Goal: Task Accomplishment & Management: Complete application form

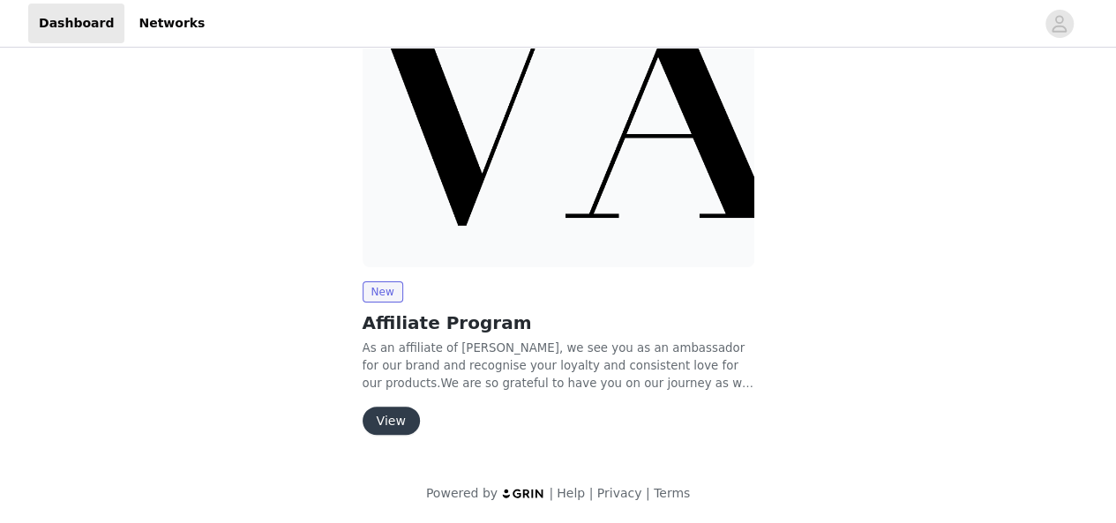
click at [391, 430] on button "View" at bounding box center [391, 421] width 57 height 28
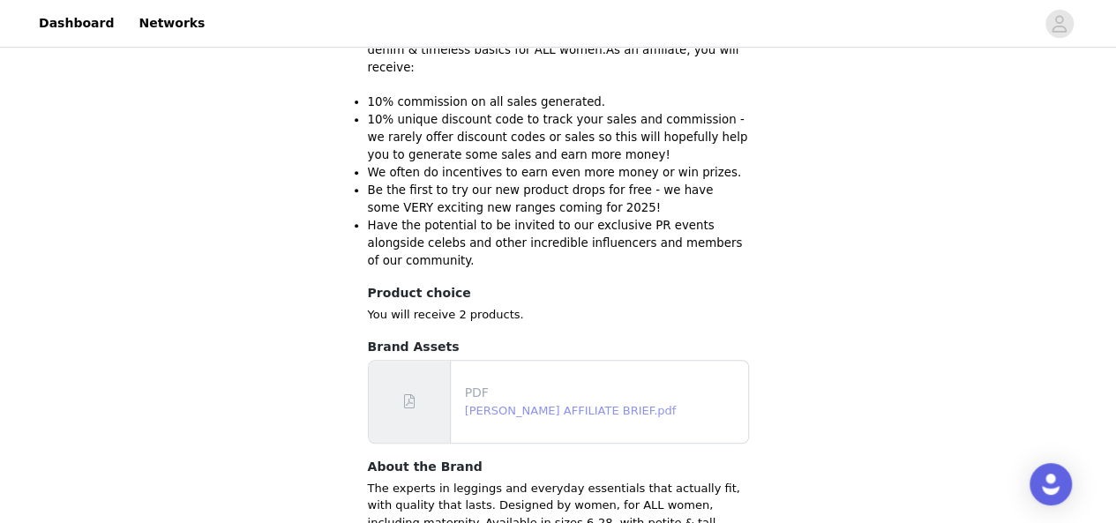
scroll to position [399, 0]
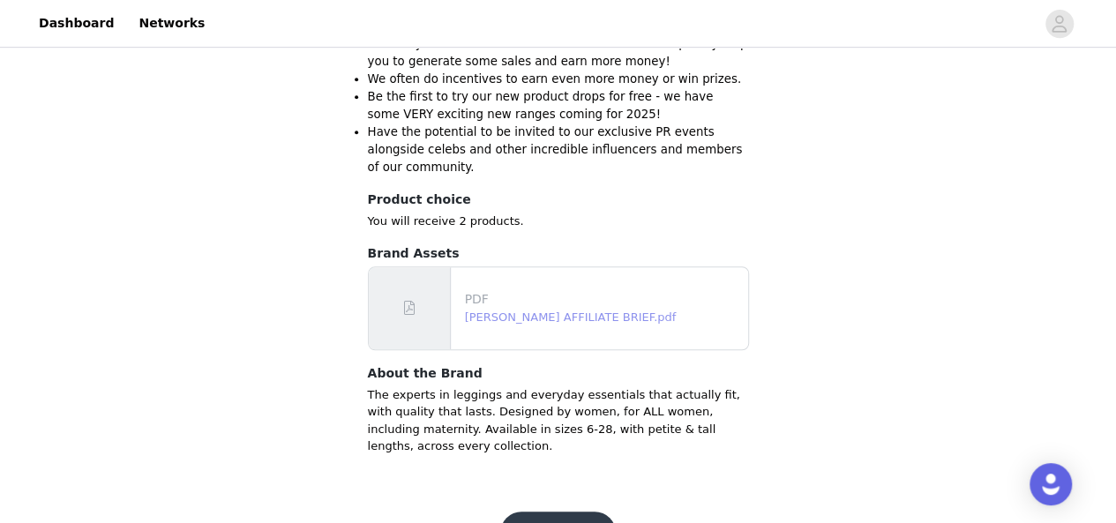
click at [519, 311] on link "[PERSON_NAME] AFFILIATE BRIEF.pdf" at bounding box center [571, 317] width 212 height 13
click at [559, 512] on button "Get started" at bounding box center [558, 533] width 116 height 42
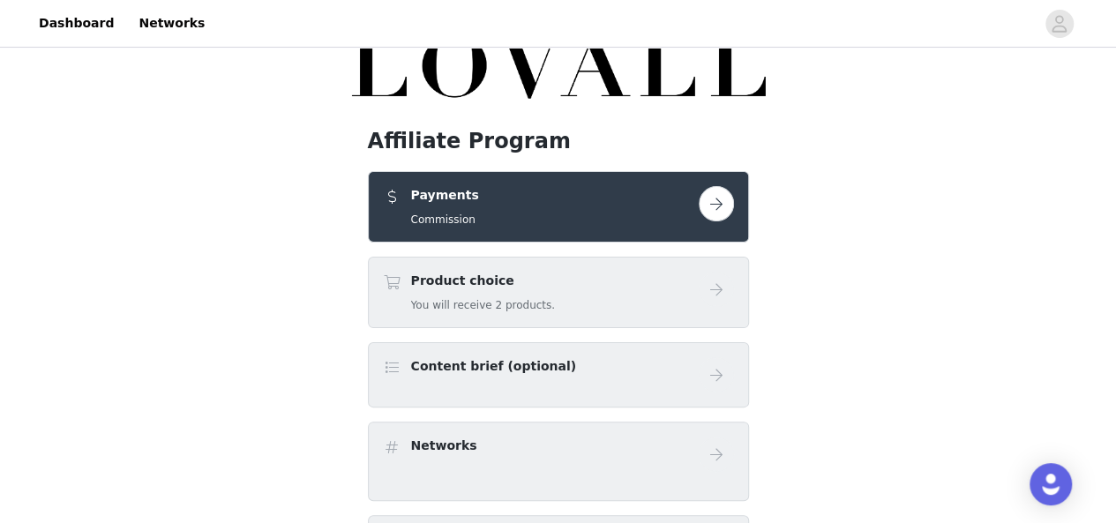
scroll to position [30, 0]
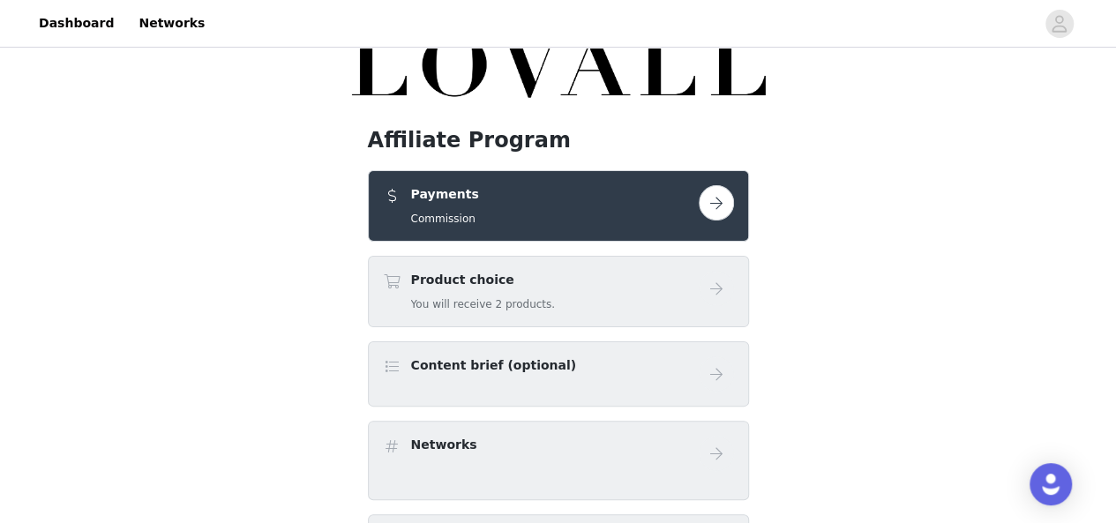
click at [701, 222] on div "Payments Commission" at bounding box center [558, 205] width 351 height 41
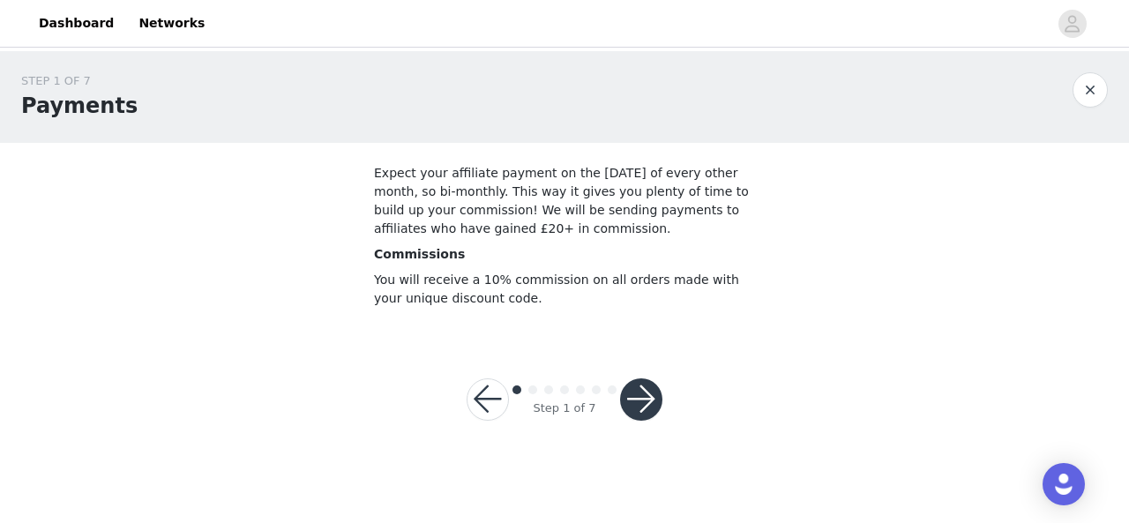
click at [649, 401] on button "button" at bounding box center [641, 400] width 42 height 42
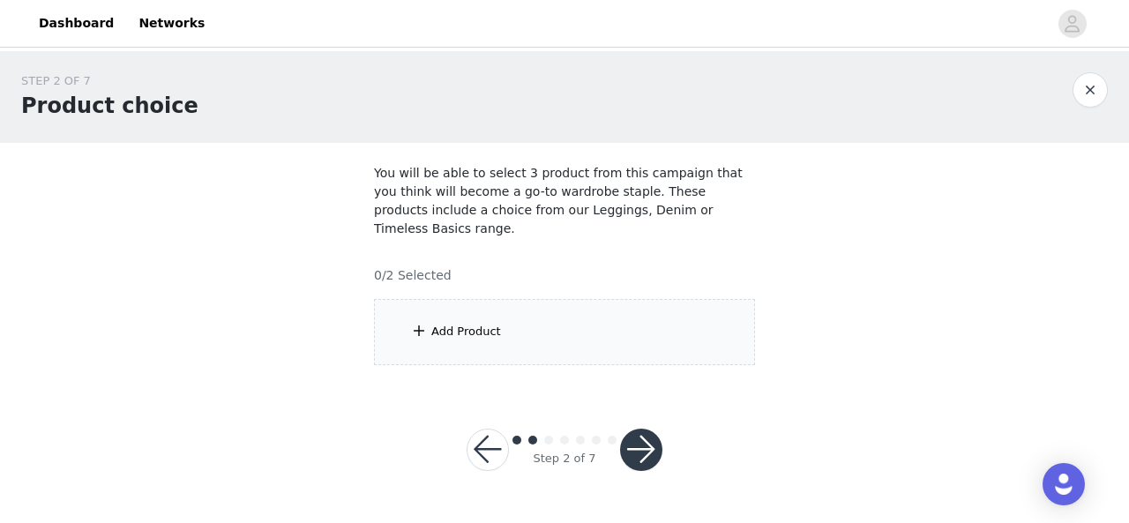
click at [445, 299] on div "Add Product" at bounding box center [564, 332] width 381 height 66
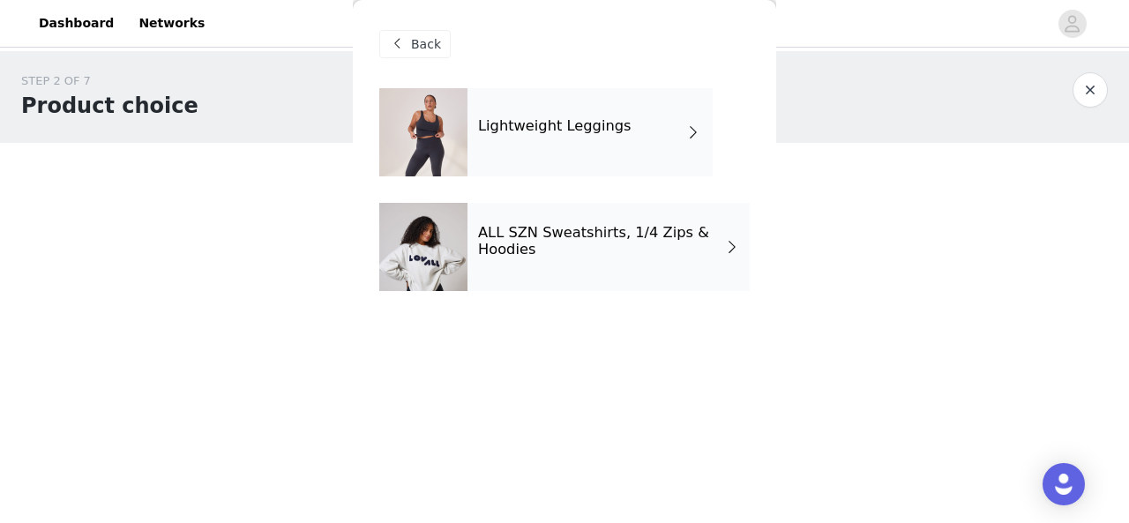
click at [416, 49] on span "Back" at bounding box center [426, 44] width 30 height 19
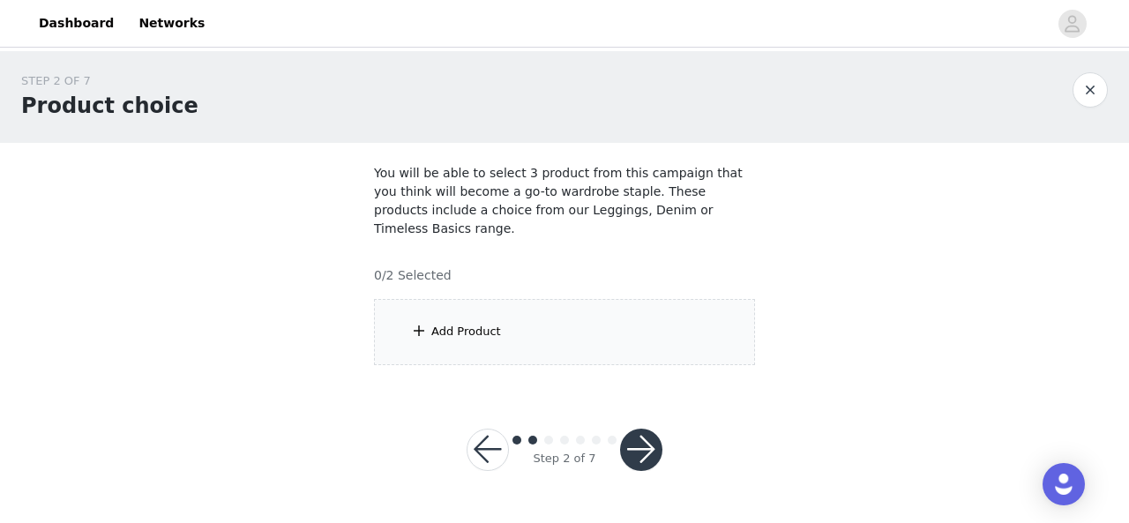
click at [443, 303] on div "Add Product" at bounding box center [564, 332] width 381 height 66
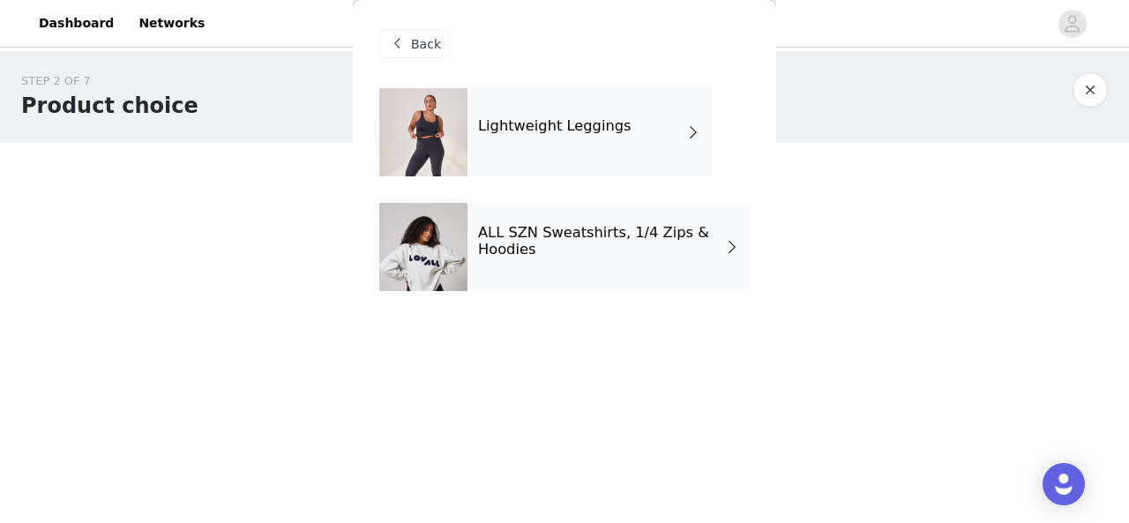
click at [560, 259] on div "ALL SZN Sweatshirts, 1/4 Zips & Hoodies" at bounding box center [609, 247] width 282 height 88
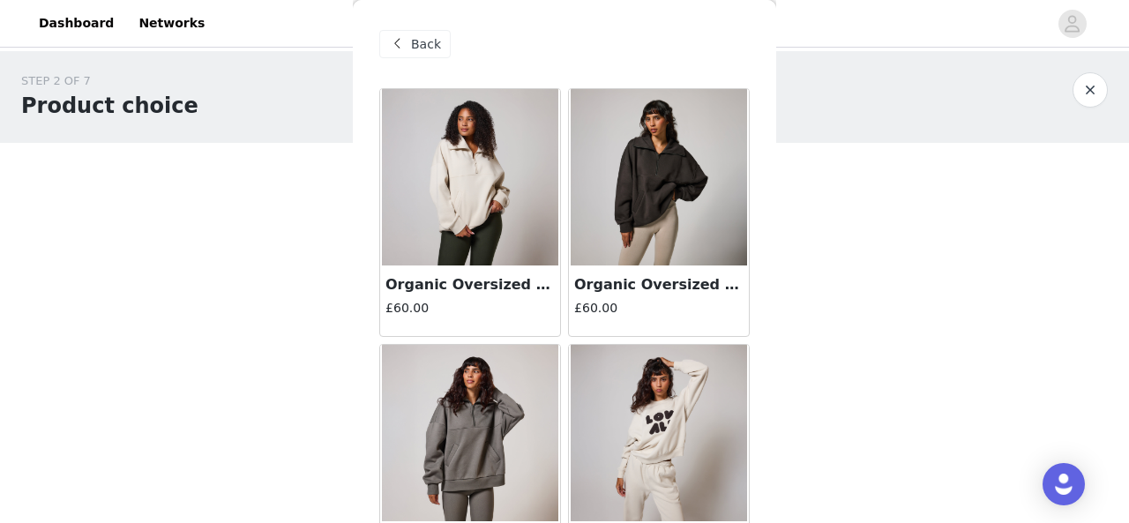
click at [408, 34] on div "Back" at bounding box center [414, 44] width 71 height 28
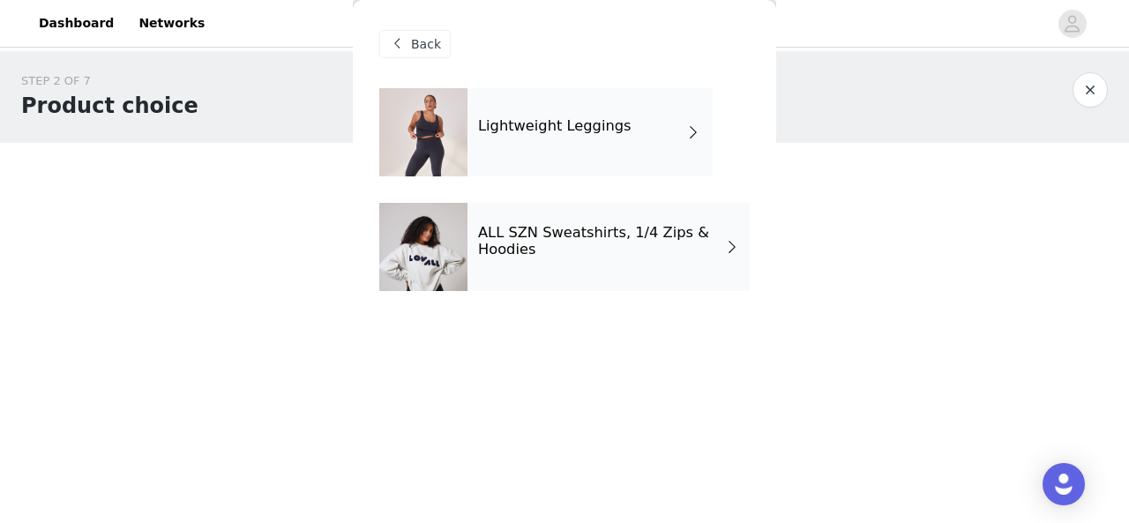
click at [446, 124] on div at bounding box center [423, 132] width 88 height 88
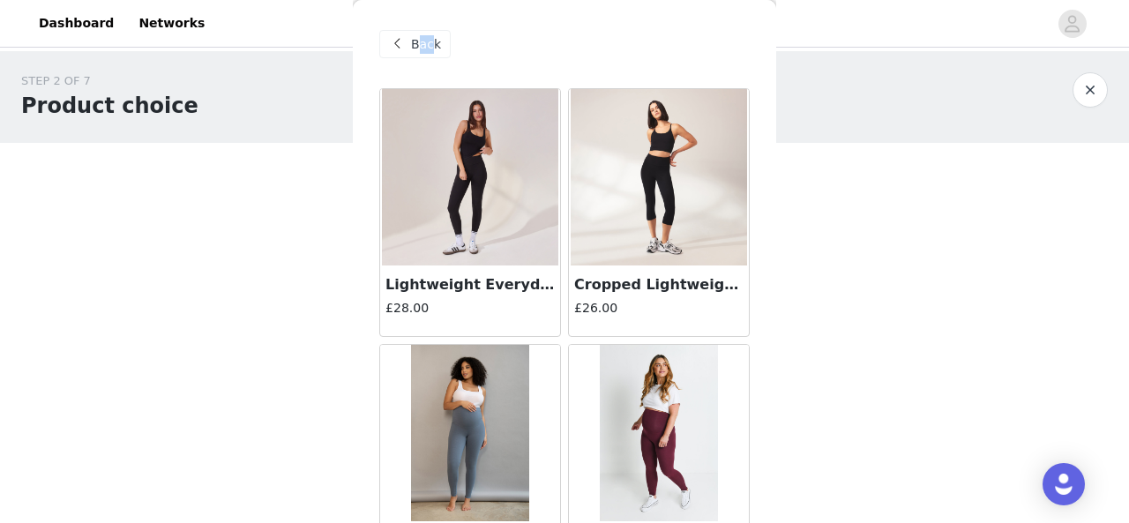
drag, startPoint x: 416, startPoint y: 62, endPoint x: 431, endPoint y: 26, distance: 38.8
click at [431, 26] on div "Back" at bounding box center [564, 44] width 371 height 88
click at [424, 38] on span "Back" at bounding box center [426, 44] width 30 height 19
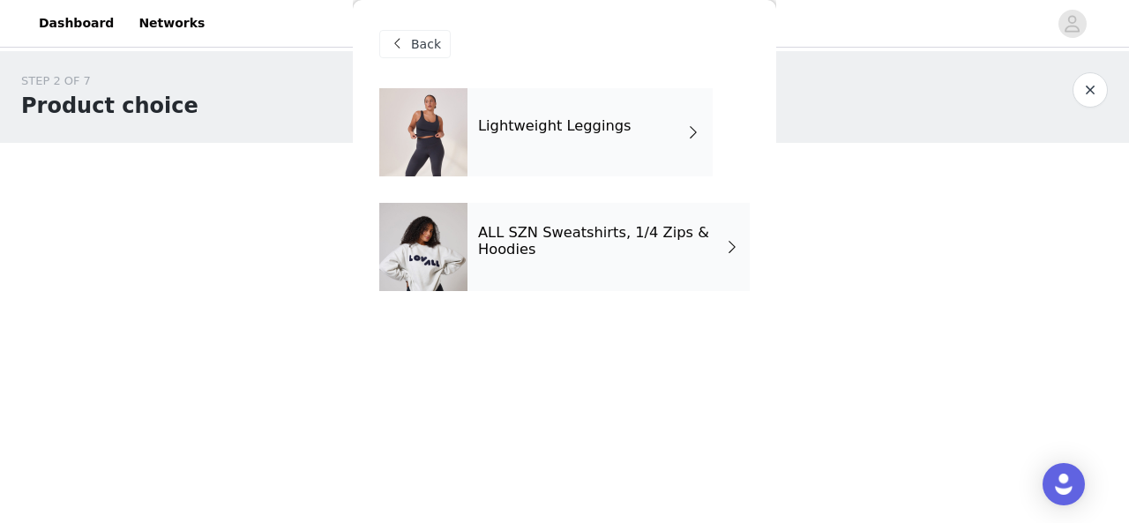
click at [501, 244] on h4 "ALL SZN Sweatshirts, 1/4 Zips & Hoodies" at bounding box center [601, 241] width 246 height 33
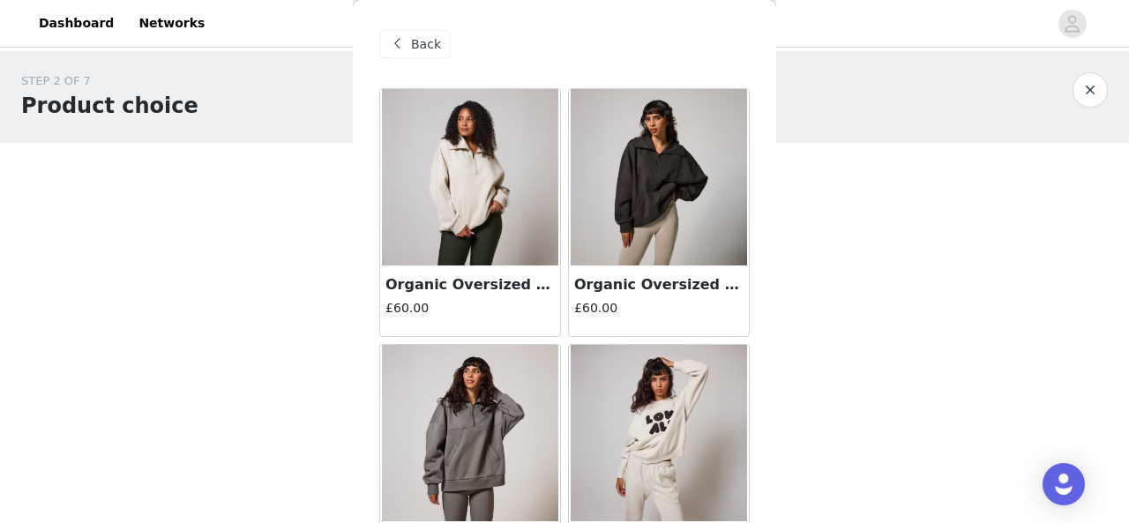
scroll to position [31, 0]
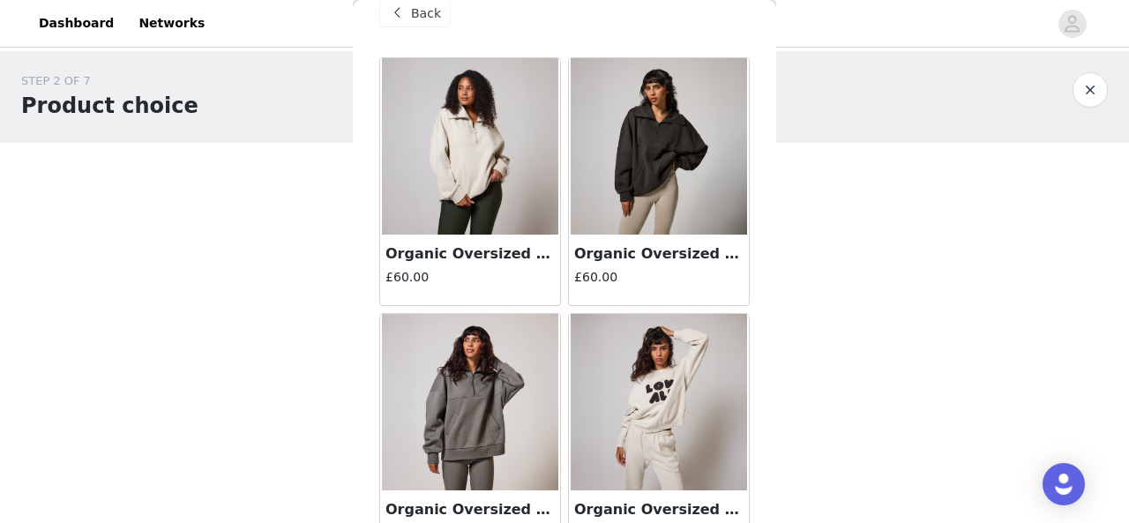
click at [625, 146] on img at bounding box center [659, 146] width 176 height 176
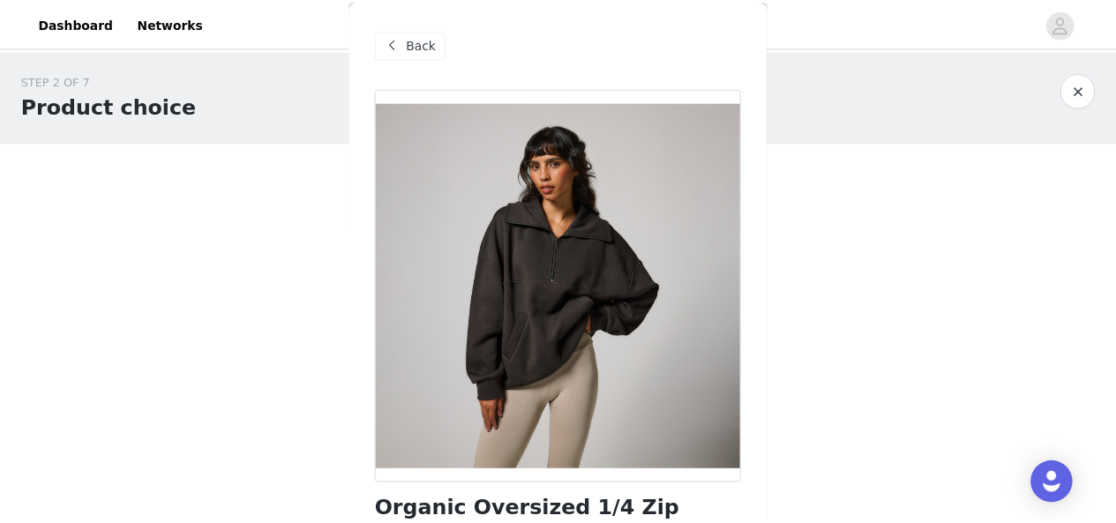
scroll to position [229, 0]
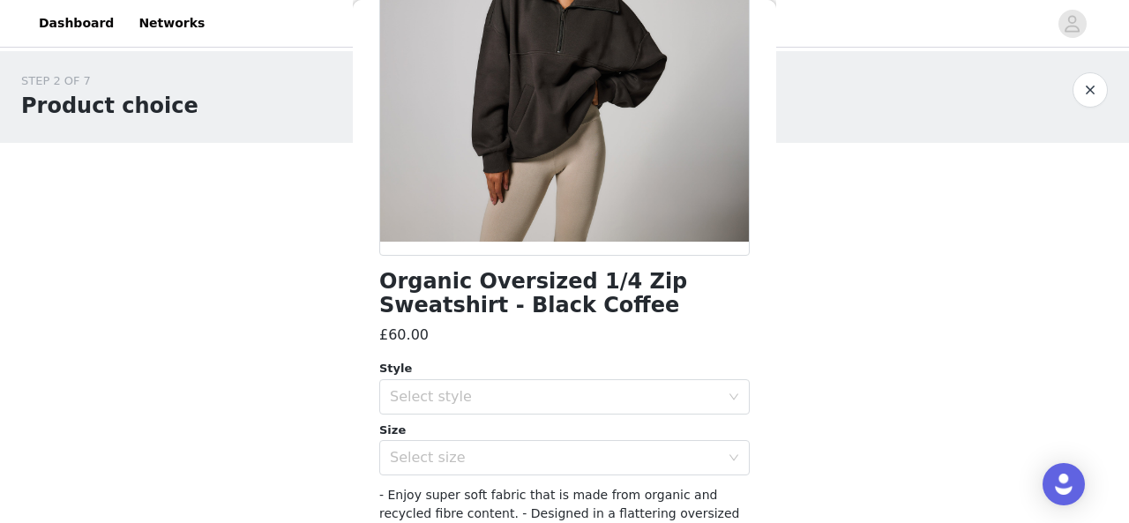
click at [574, 376] on div "Style" at bounding box center [564, 369] width 371 height 18
click at [570, 400] on div "Select style" at bounding box center [555, 397] width 330 height 18
click at [563, 426] on li "Regular" at bounding box center [557, 436] width 357 height 28
click at [538, 462] on div "Select size" at bounding box center [555, 458] width 330 height 18
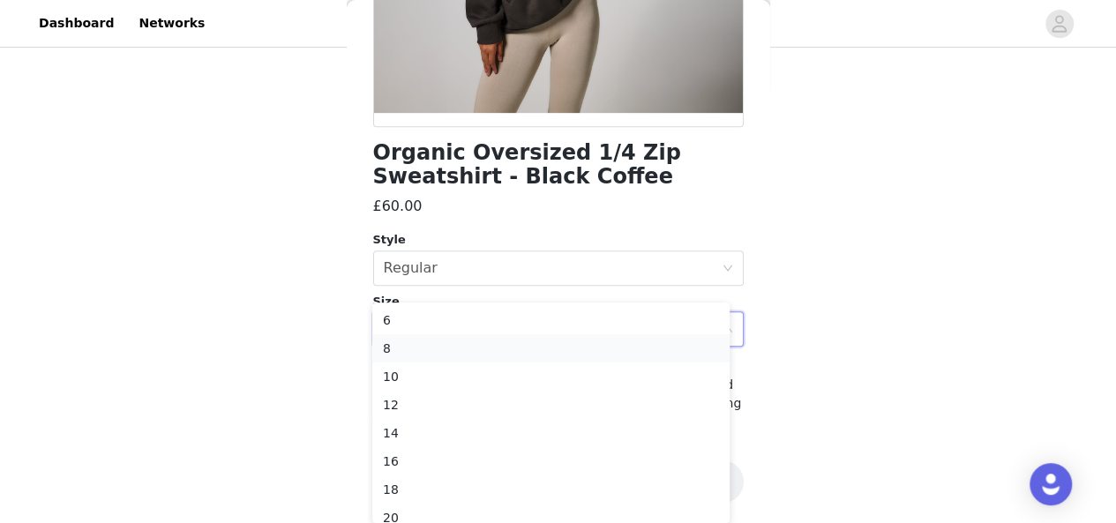
scroll to position [167, 0]
click at [549, 389] on li "10" at bounding box center [550, 386] width 357 height 28
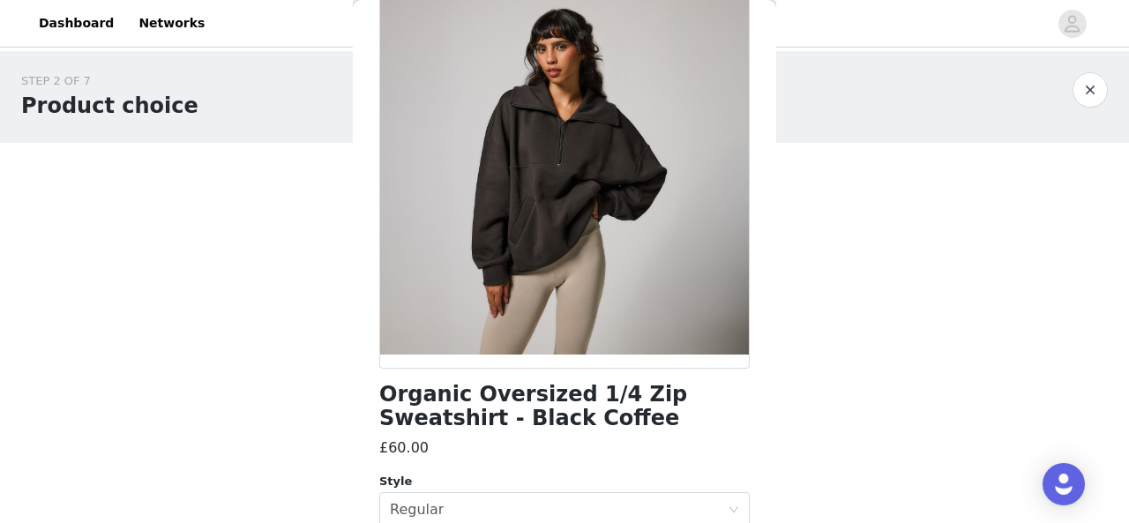
scroll to position [0, 0]
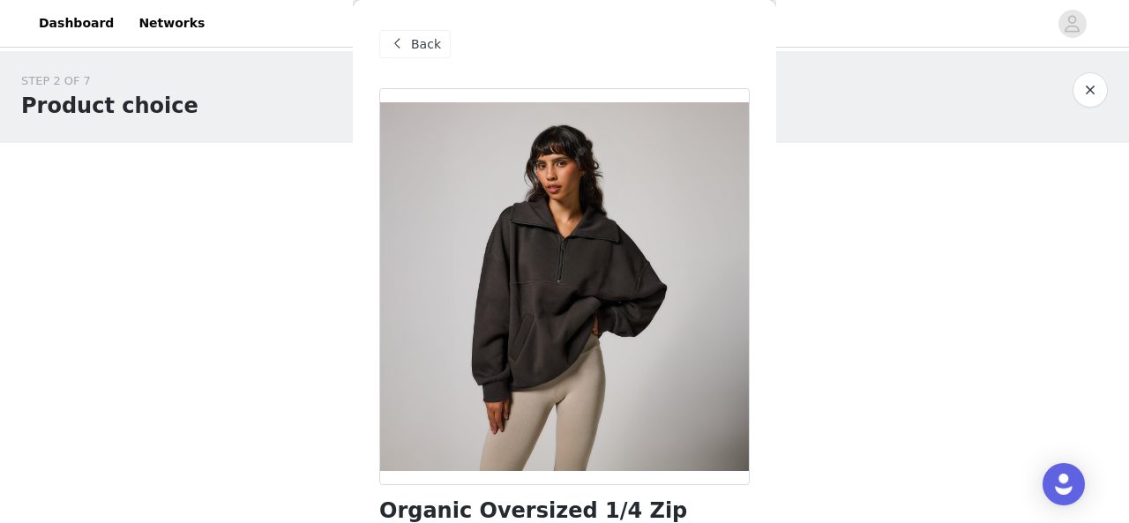
click at [438, 50] on div "Back" at bounding box center [414, 44] width 71 height 28
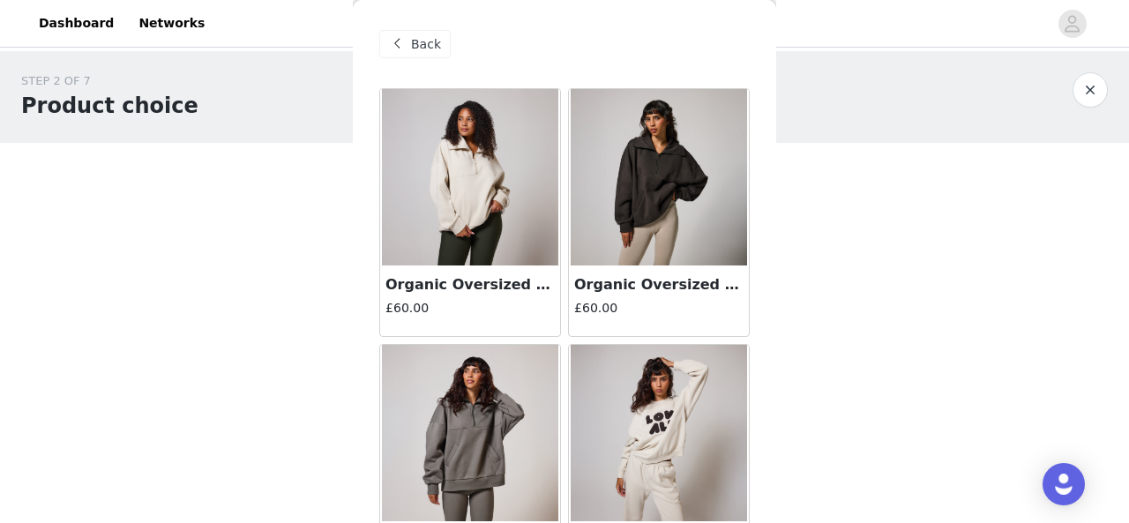
click at [409, 38] on div "Back" at bounding box center [414, 44] width 71 height 28
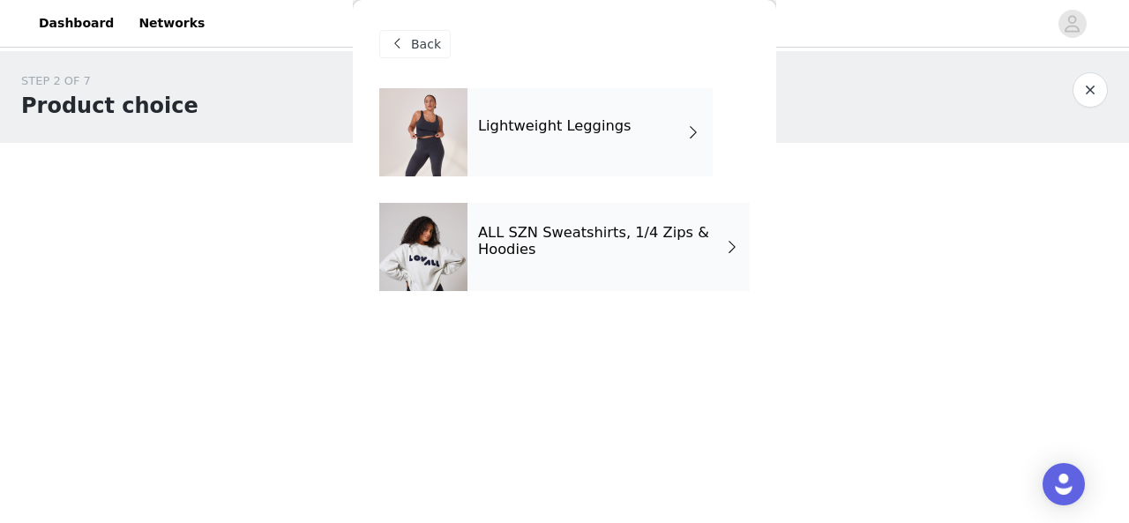
click at [409, 38] on div "Back" at bounding box center [414, 44] width 71 height 28
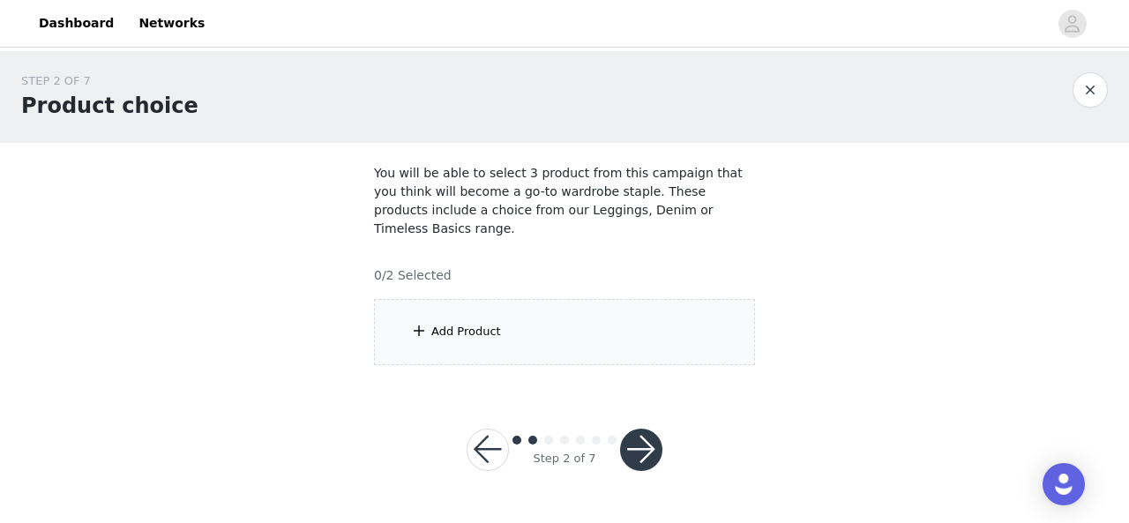
click at [656, 442] on button "button" at bounding box center [641, 450] width 42 height 42
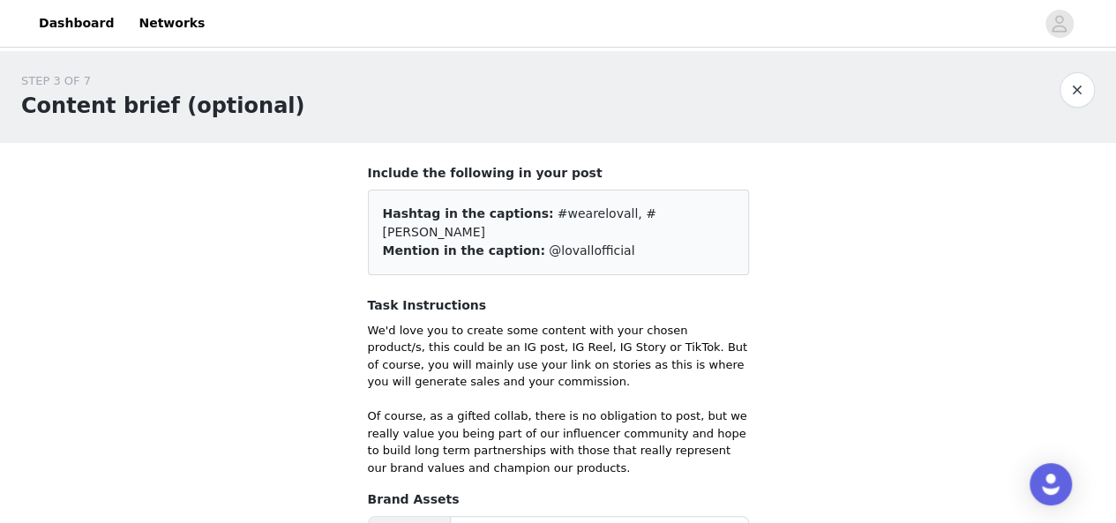
scroll to position [219, 0]
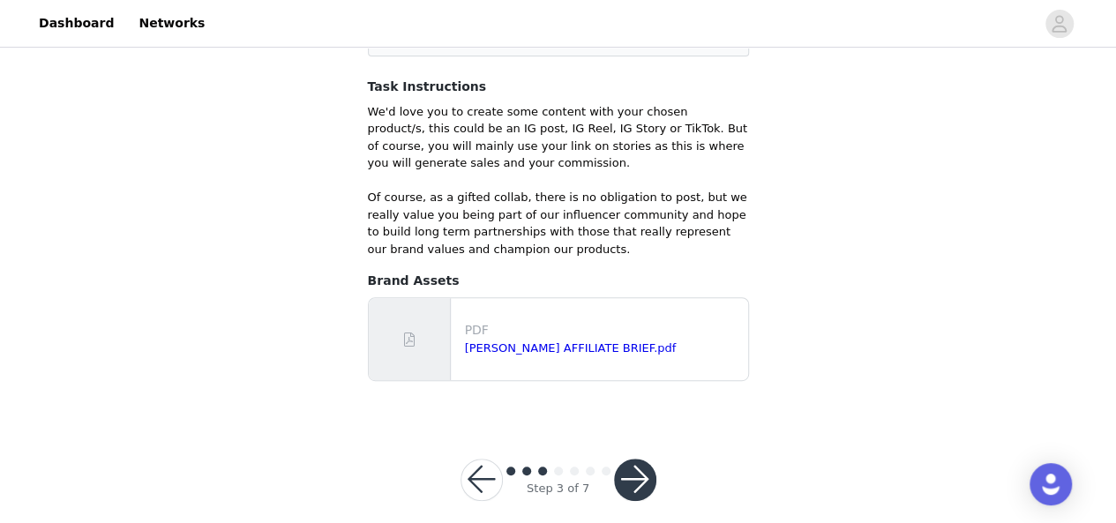
click at [634, 459] on button "button" at bounding box center [635, 480] width 42 height 42
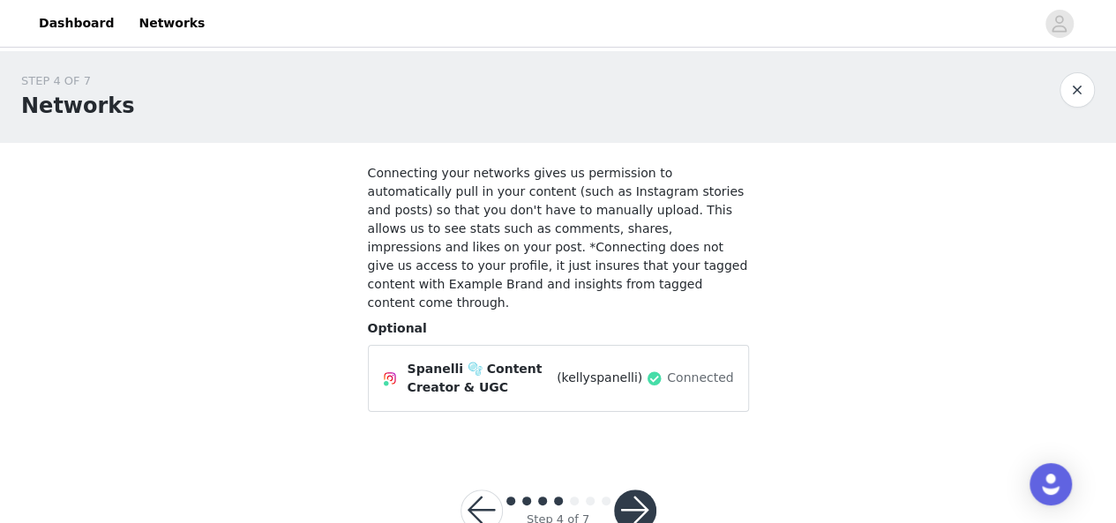
click at [639, 490] on button "button" at bounding box center [635, 511] width 42 height 42
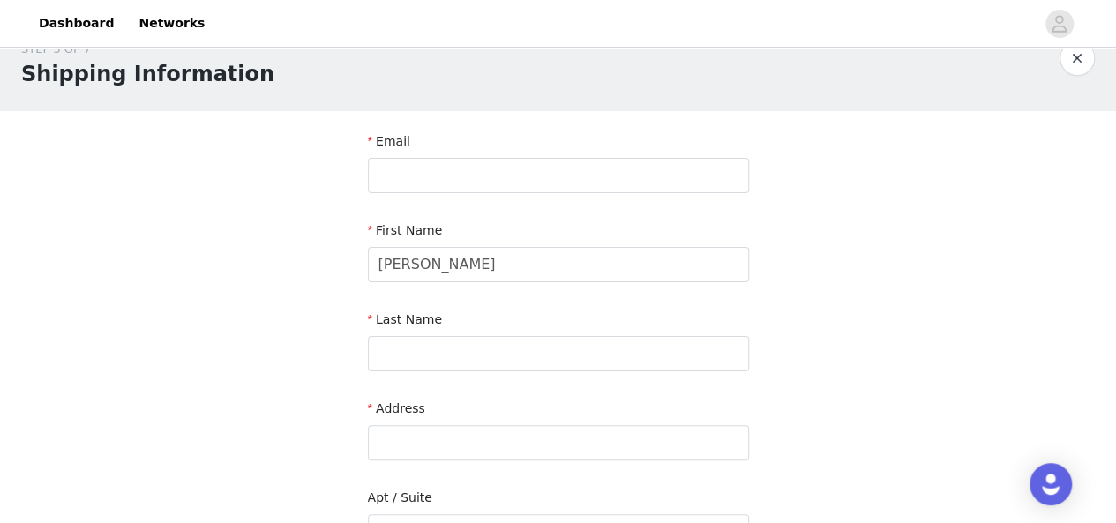
scroll to position [28, 0]
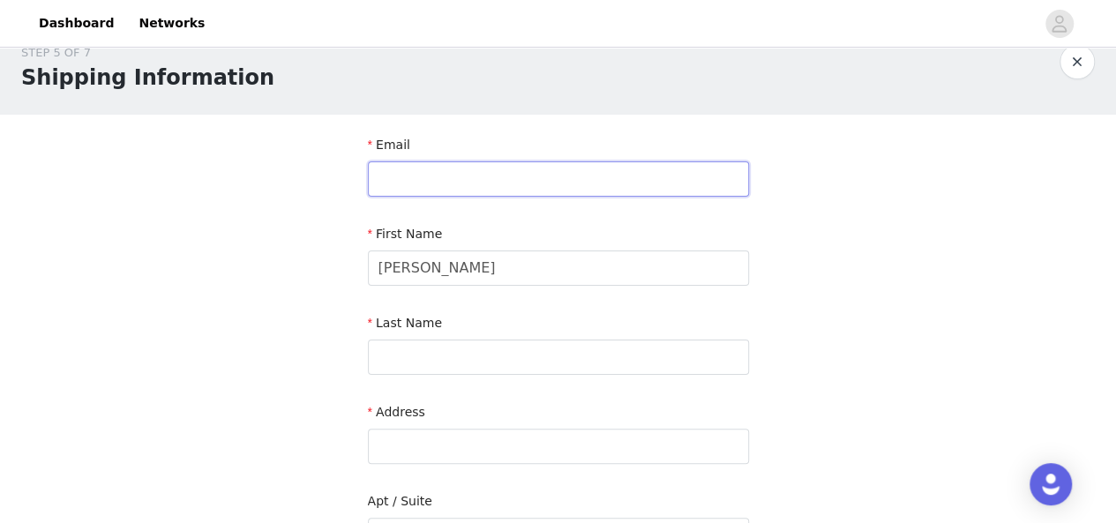
click at [468, 164] on input "text" at bounding box center [558, 178] width 381 height 35
type input "[EMAIL_ADDRESS][DOMAIN_NAME]"
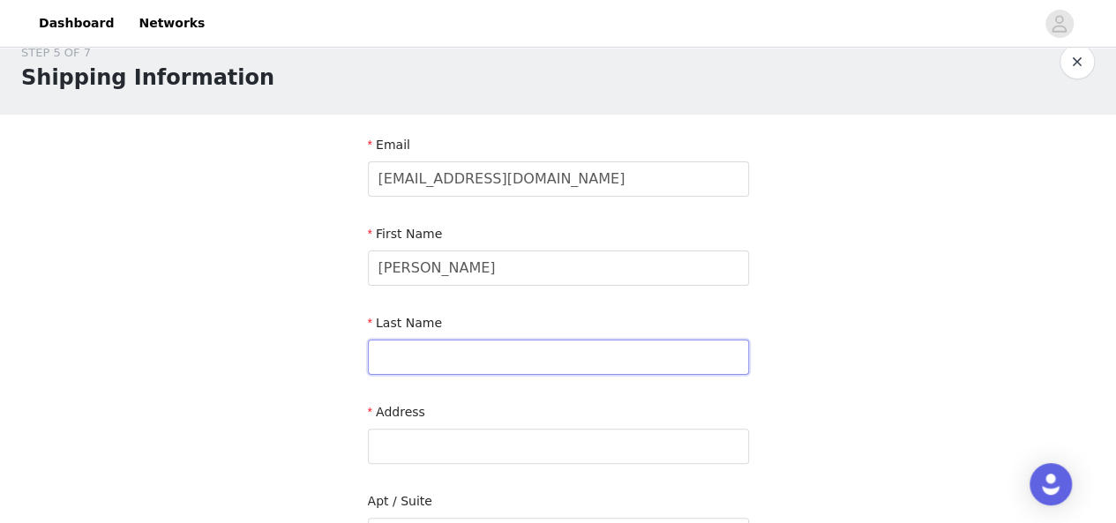
click at [433, 354] on input "text" at bounding box center [558, 357] width 381 height 35
type input "T"
type input "Spanelli"
type input "9 Tulip Close"
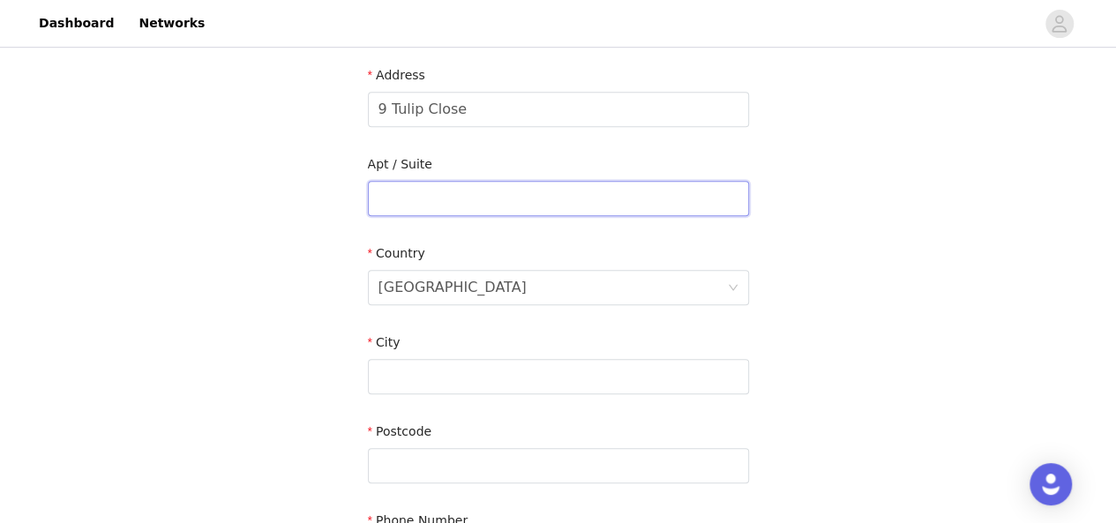
scroll to position [367, 0]
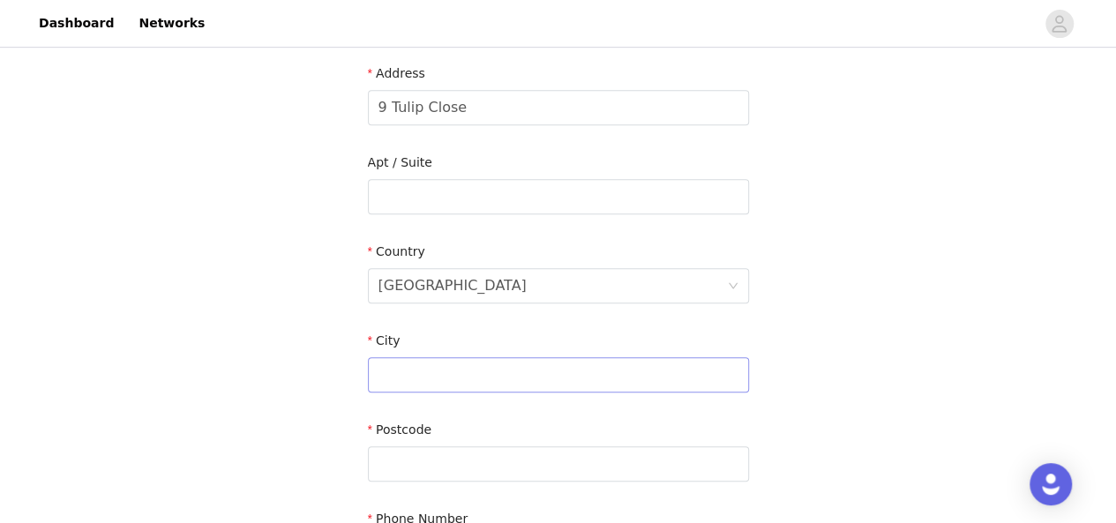
drag, startPoint x: 441, startPoint y: 356, endPoint x: 439, endPoint y: 372, distance: 16.9
click at [439, 372] on div "City" at bounding box center [558, 366] width 381 height 68
click at [439, 372] on input "text" at bounding box center [558, 374] width 381 height 35
type input "Hugglescote"
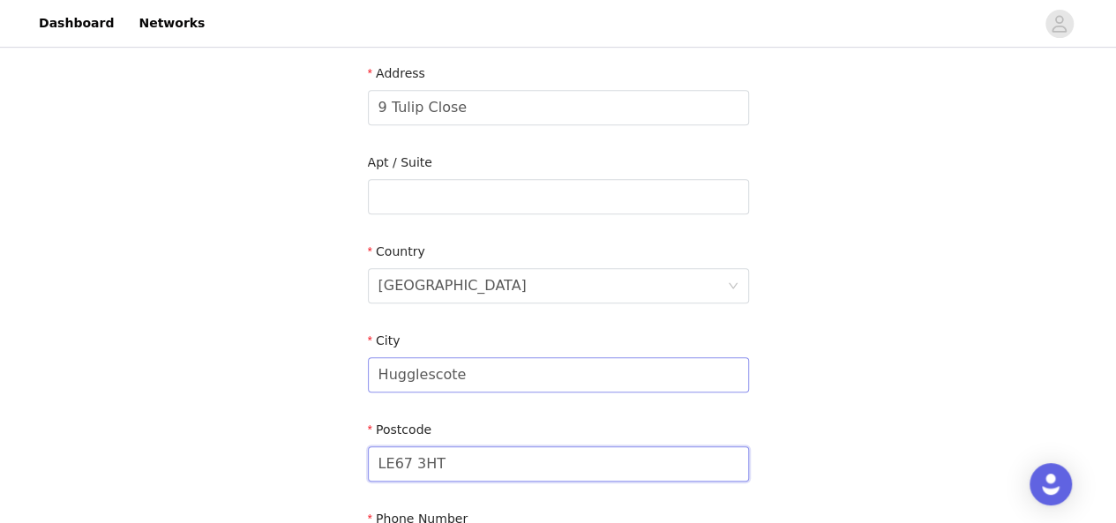
scroll to position [503, 0]
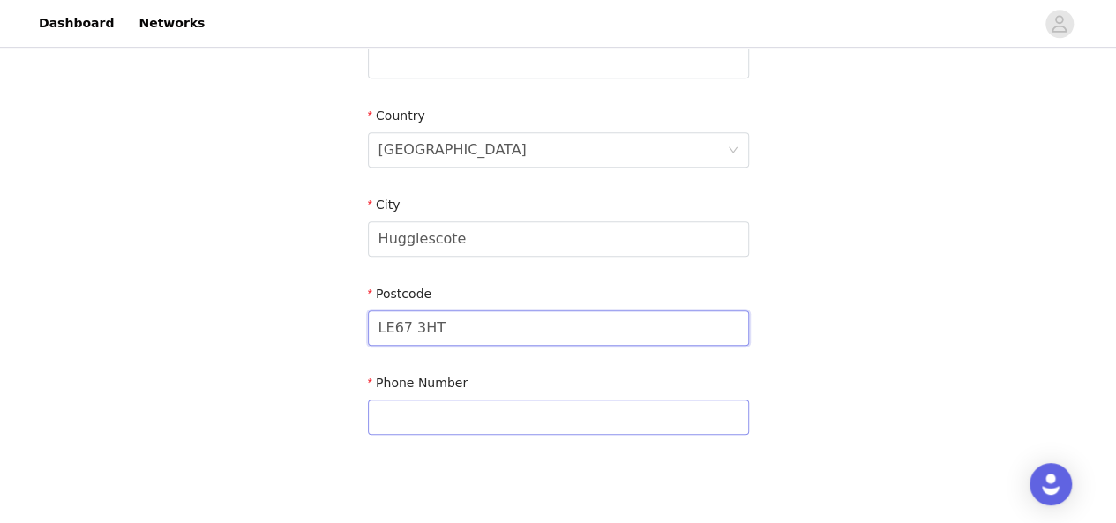
type input "LE67 3HT"
click at [439, 412] on input "text" at bounding box center [558, 417] width 381 height 35
type input "07943214612"
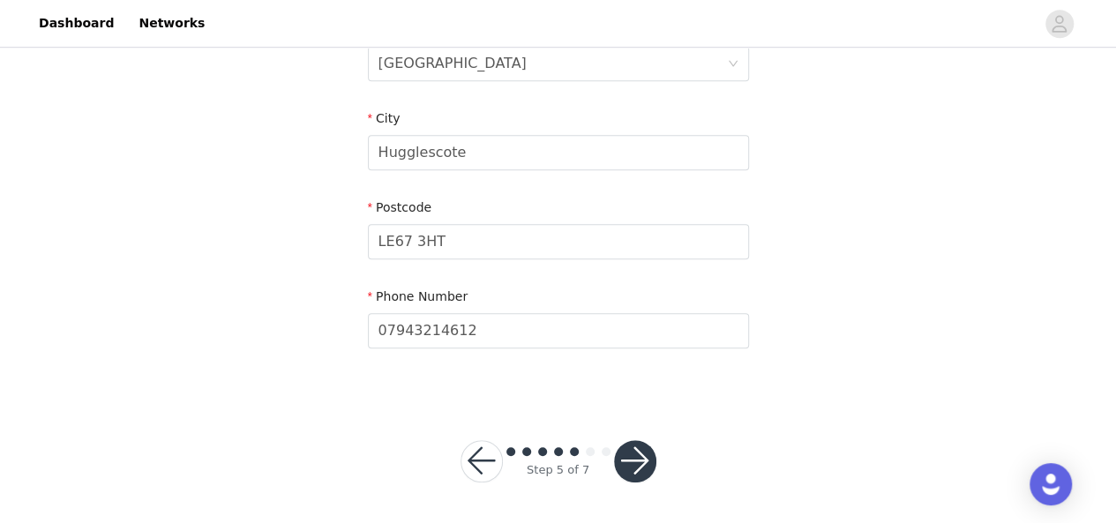
click at [633, 467] on button "button" at bounding box center [635, 461] width 42 height 42
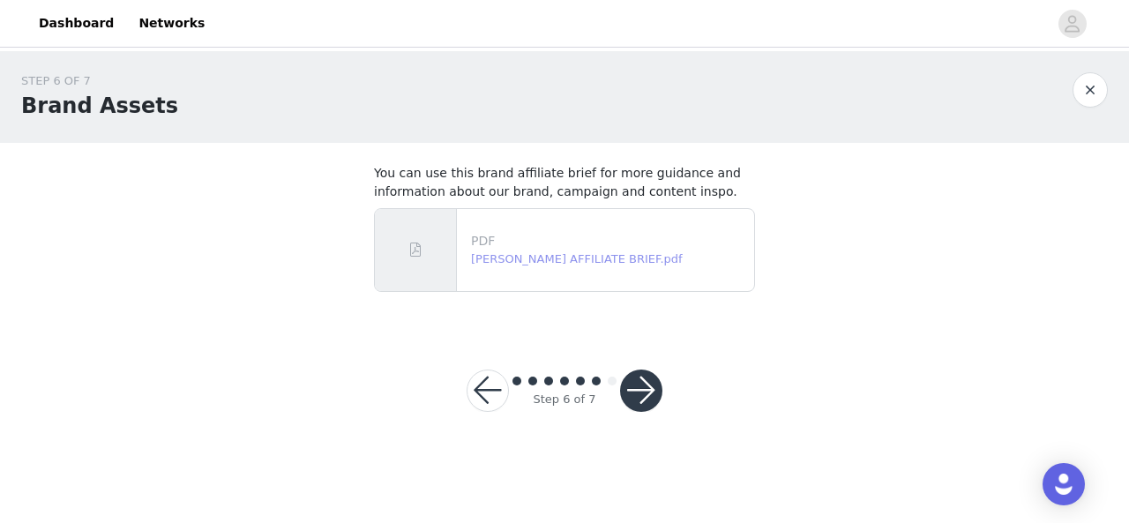
click at [531, 262] on link "[PERSON_NAME] AFFILIATE BRIEF.pdf" at bounding box center [577, 258] width 212 height 13
click at [650, 388] on button "button" at bounding box center [641, 391] width 42 height 42
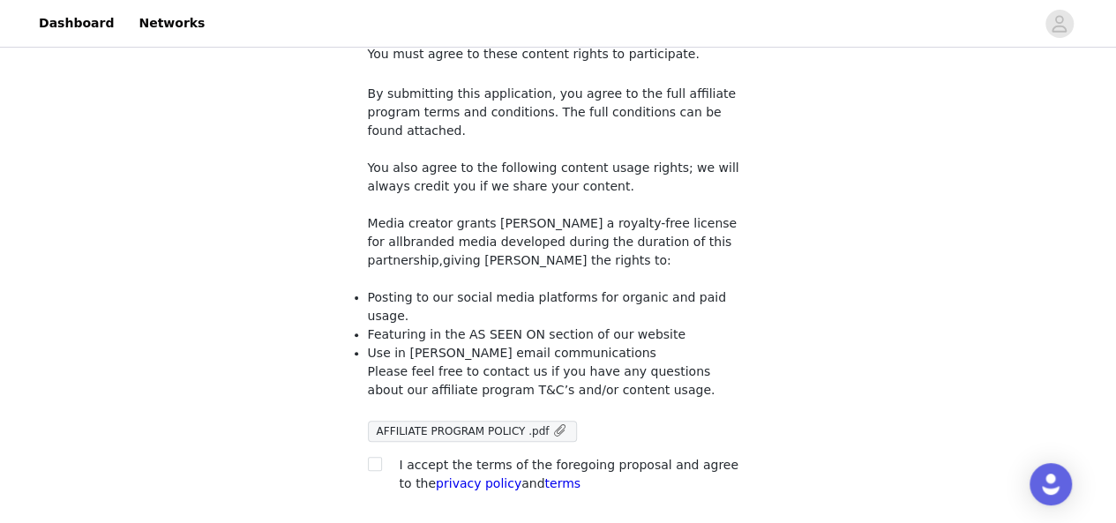
scroll to position [228, 0]
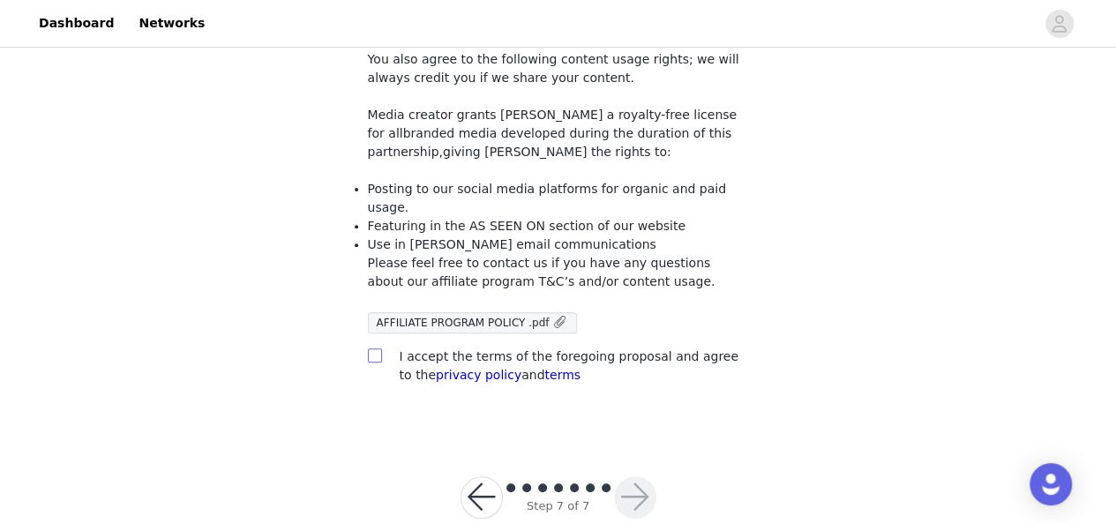
click at [378, 349] on input "checkbox" at bounding box center [374, 355] width 12 height 12
checkbox input "true"
click at [611, 480] on div at bounding box center [558, 489] width 111 height 18
click at [634, 476] on button "button" at bounding box center [635, 497] width 42 height 42
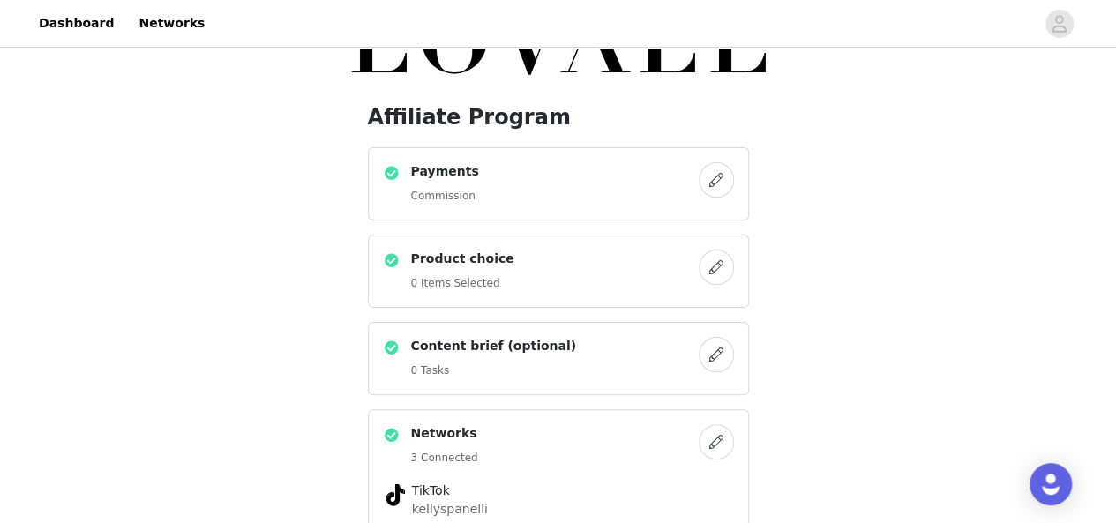
scroll to position [50, 0]
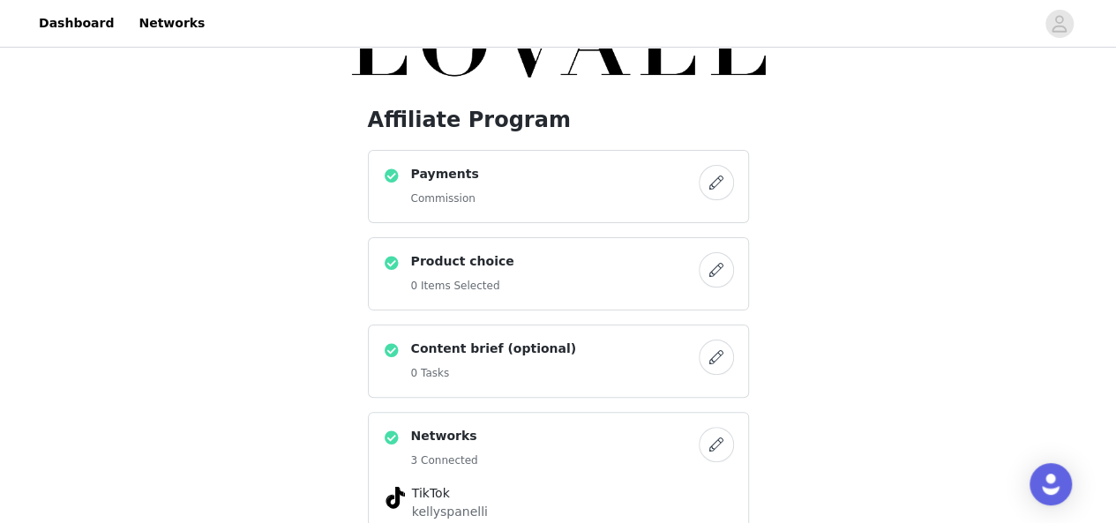
click at [715, 184] on button "button" at bounding box center [716, 182] width 35 height 35
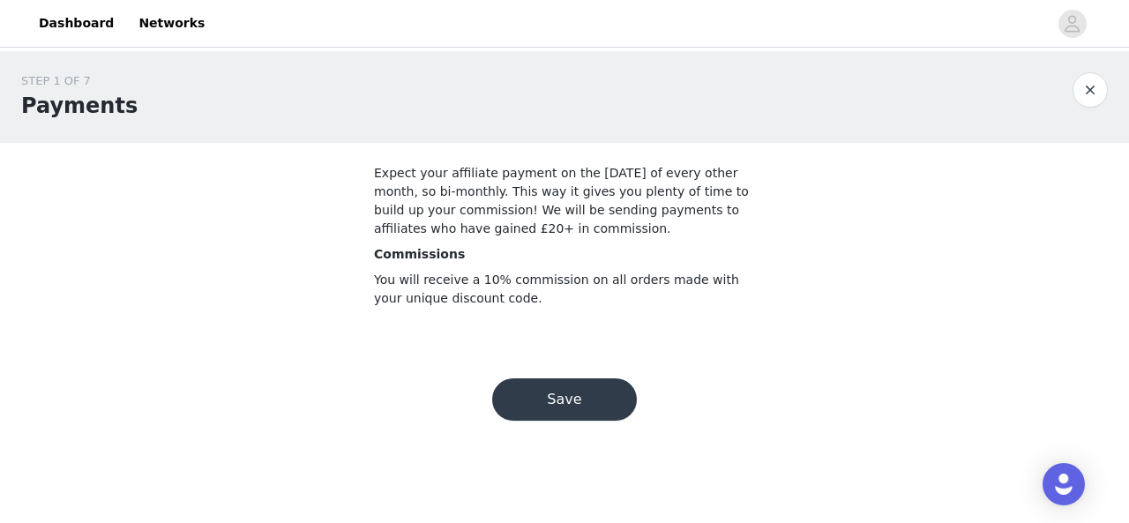
click at [581, 414] on button "Save" at bounding box center [564, 400] width 145 height 42
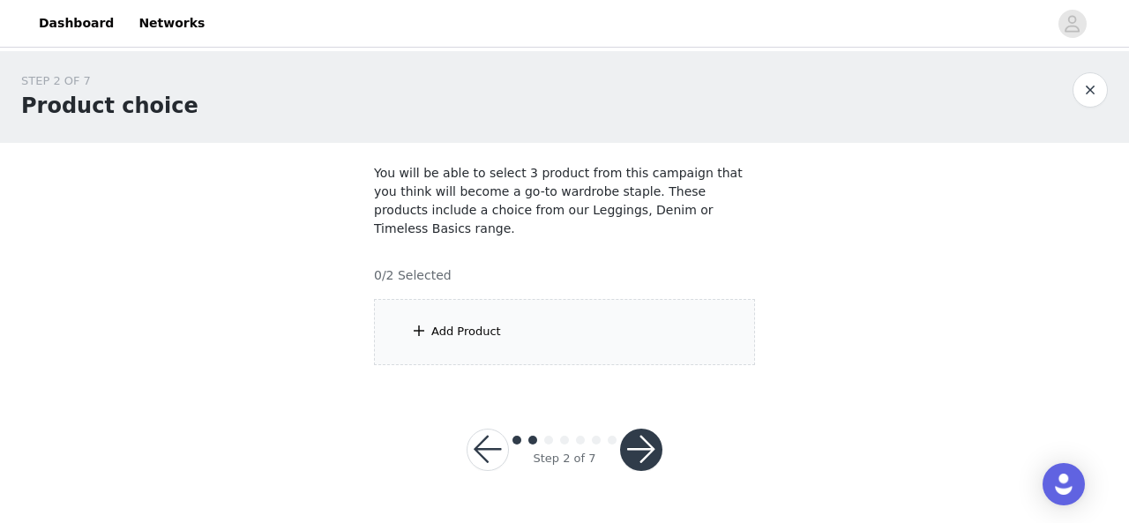
click at [466, 326] on div "Add Product" at bounding box center [564, 332] width 381 height 66
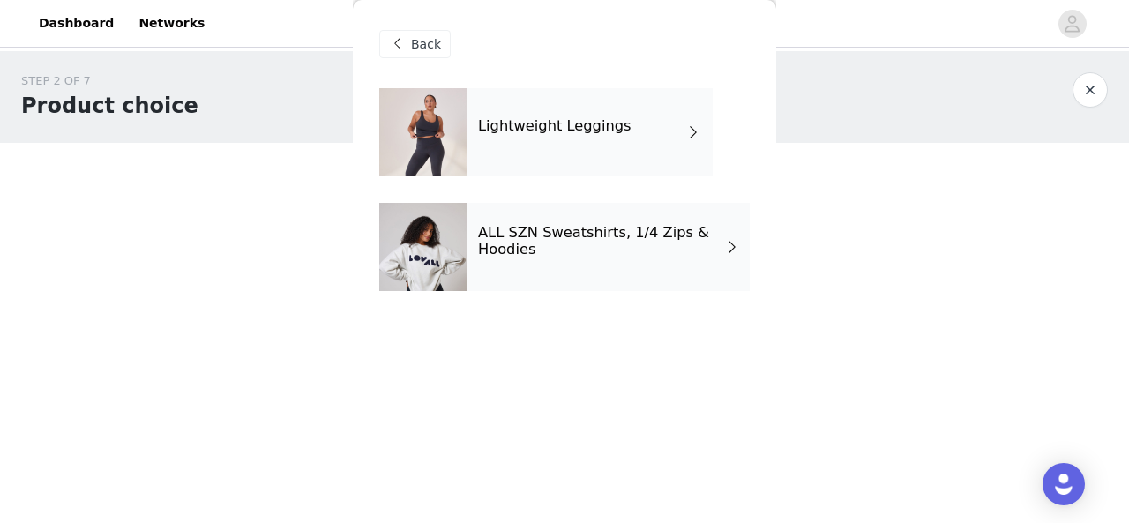
click at [526, 140] on div "Lightweight Leggings" at bounding box center [590, 132] width 245 height 88
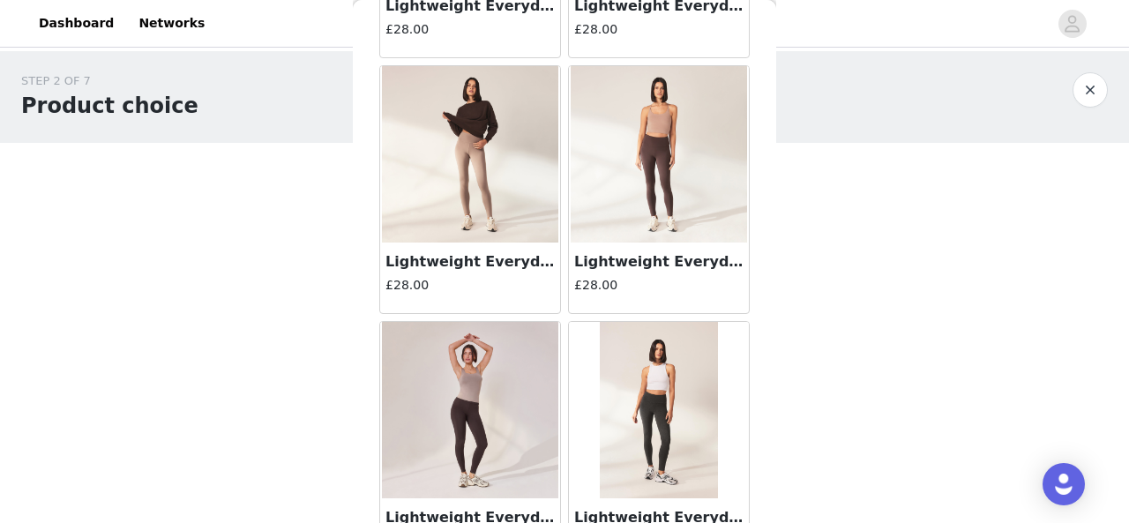
scroll to position [1603, 0]
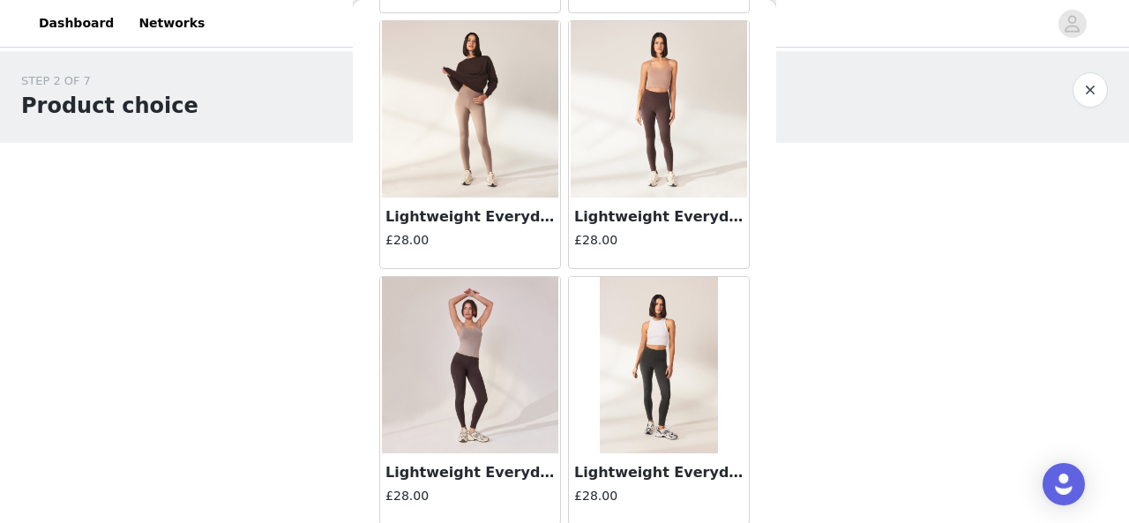
click at [653, 368] on img at bounding box center [658, 365] width 117 height 176
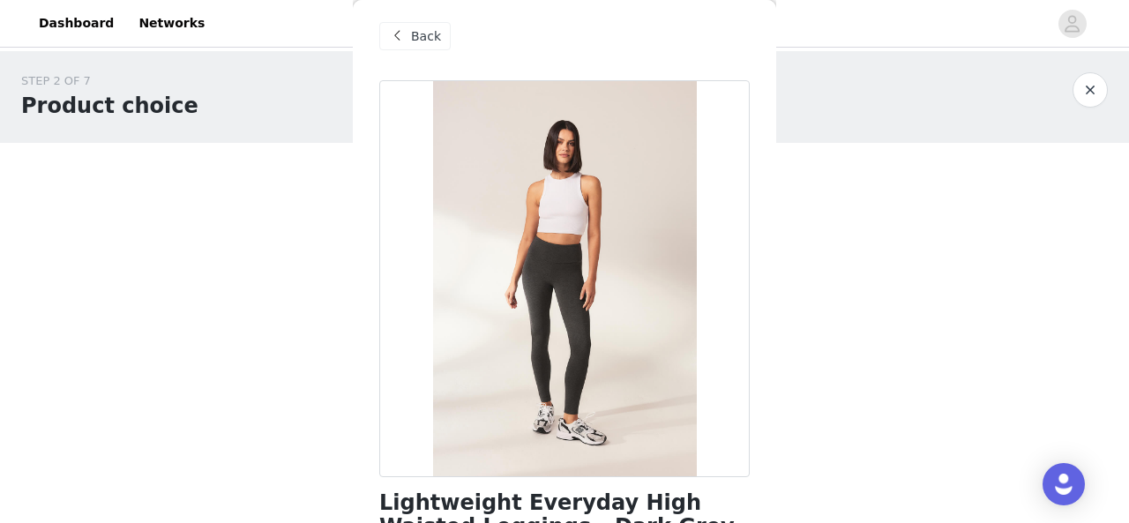
scroll to position [0, 0]
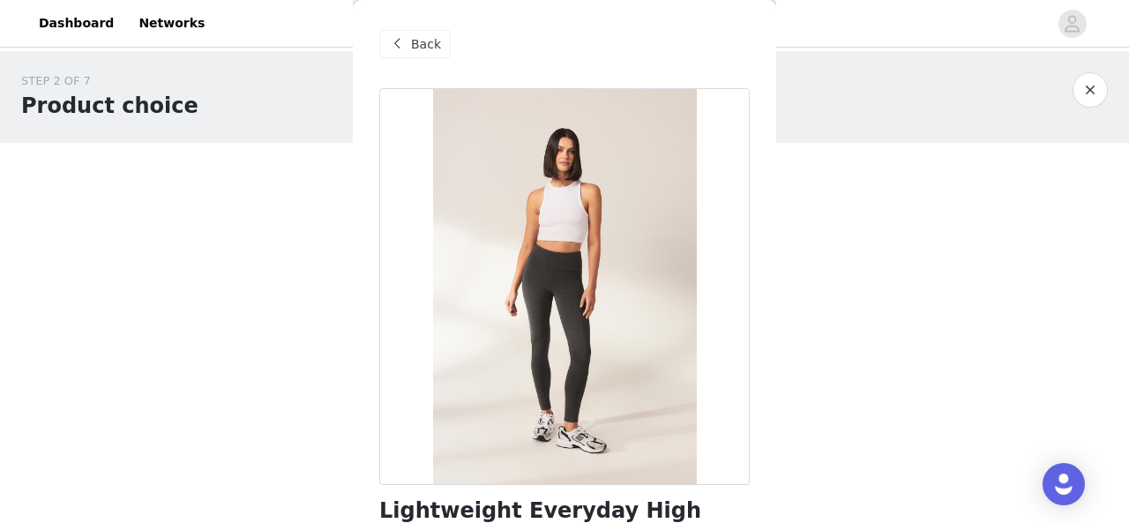
click at [436, 43] on div "Back" at bounding box center [414, 44] width 71 height 28
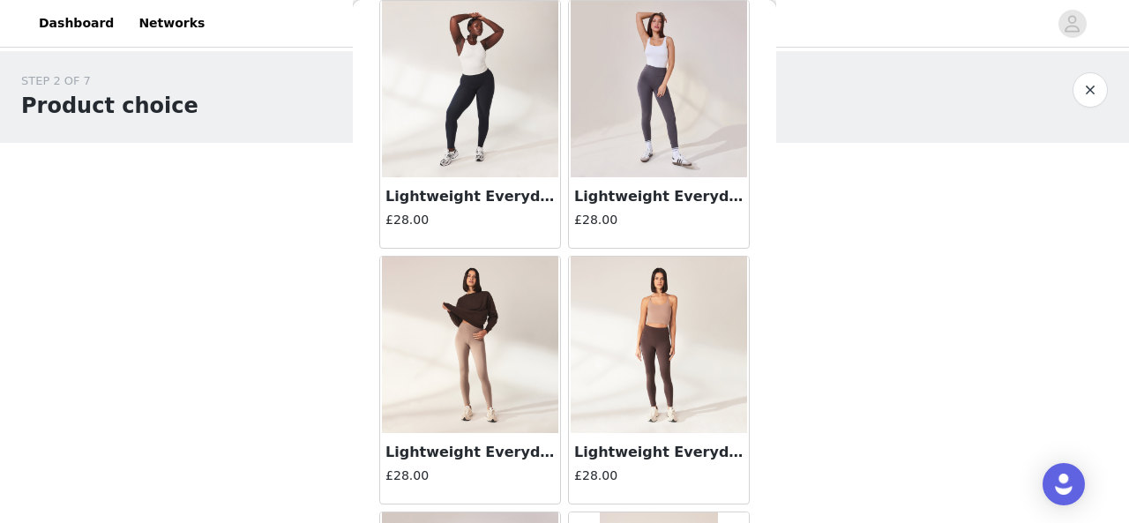
scroll to position [1368, 0]
click at [630, 371] on img at bounding box center [659, 344] width 176 height 176
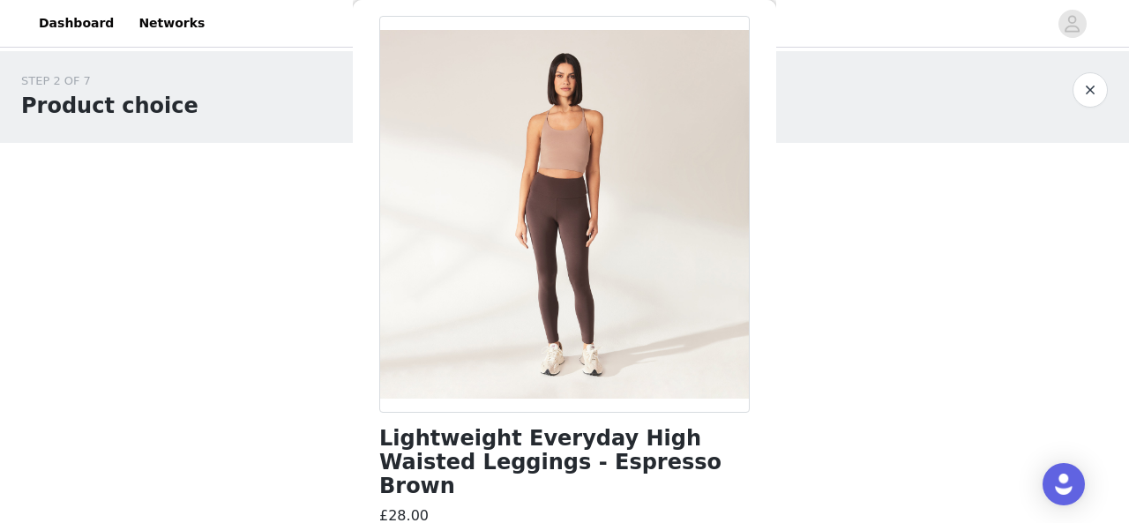
scroll to position [0, 0]
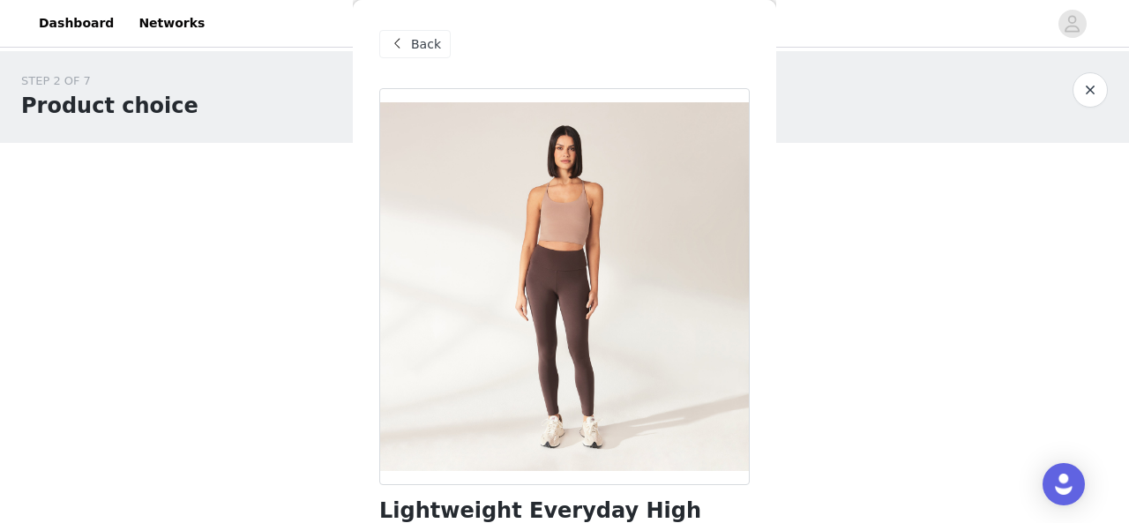
click at [432, 46] on span "Back" at bounding box center [426, 44] width 30 height 19
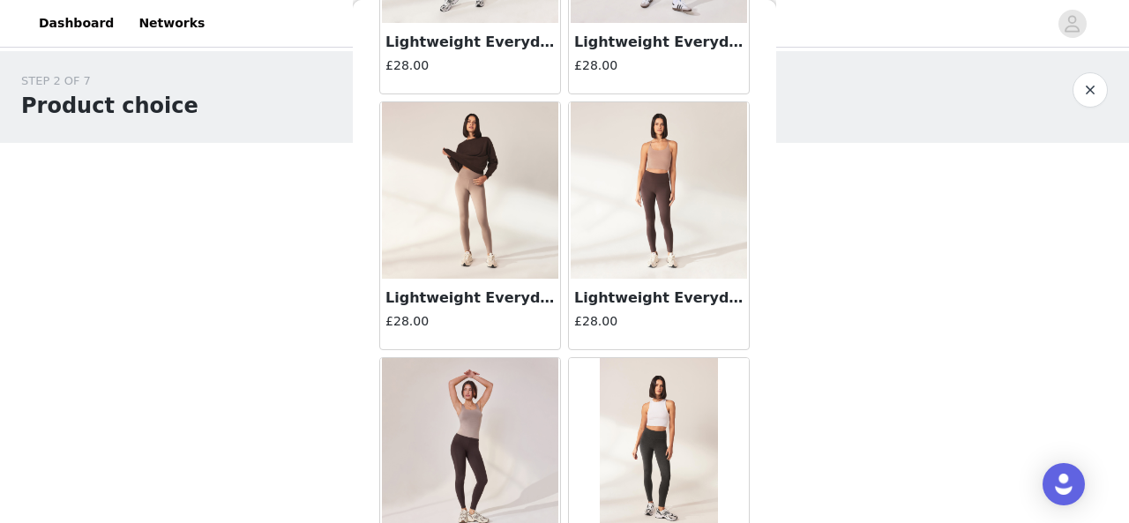
scroll to position [1603, 0]
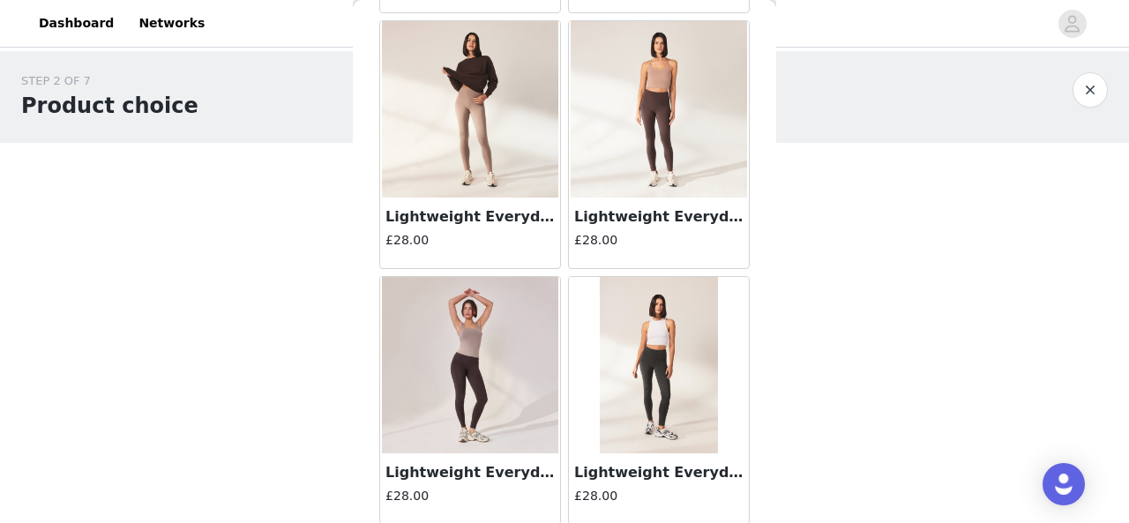
click at [448, 390] on img at bounding box center [470, 365] width 176 height 176
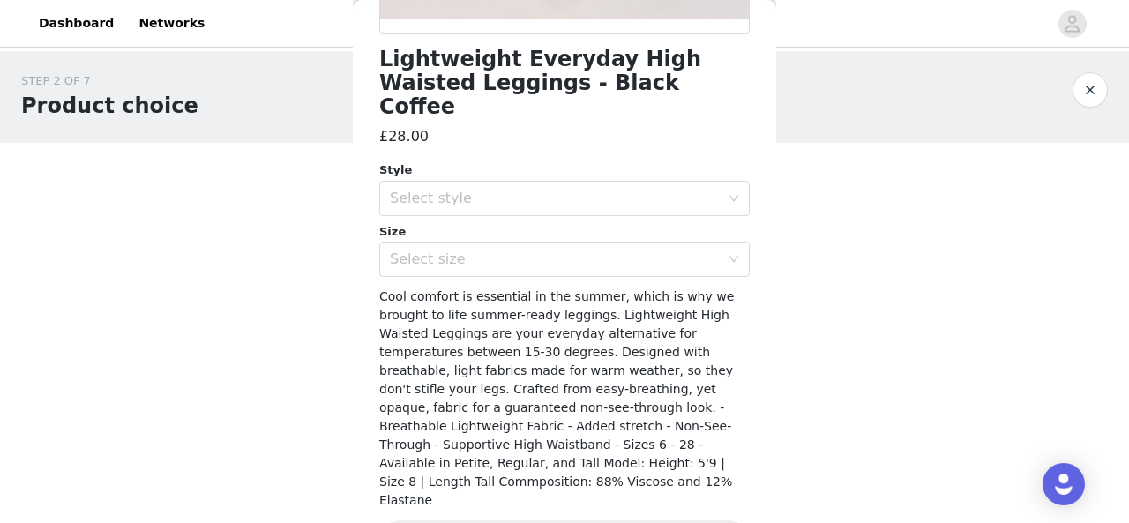
scroll to position [0, 0]
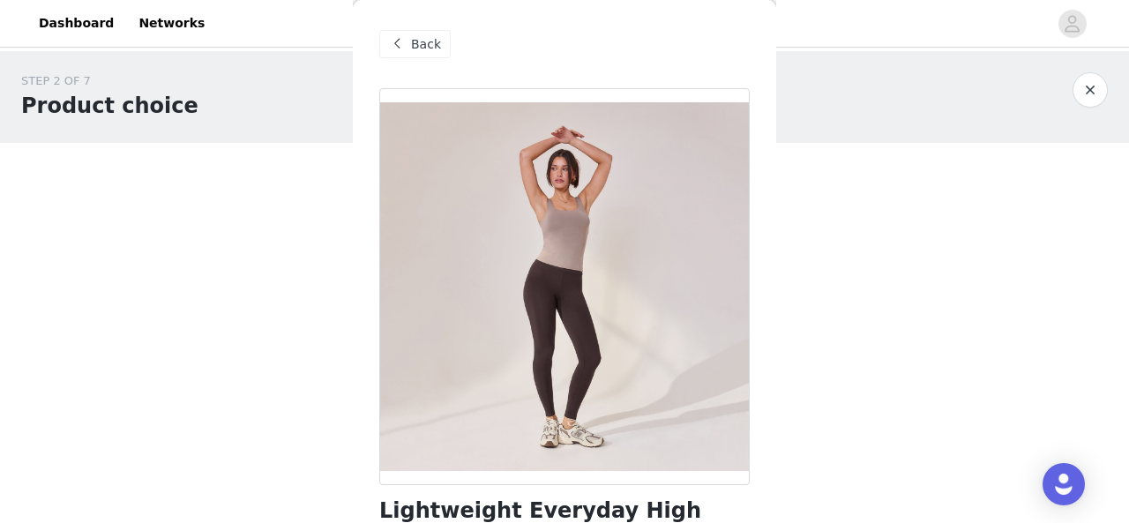
click at [415, 41] on span "Back" at bounding box center [426, 44] width 30 height 19
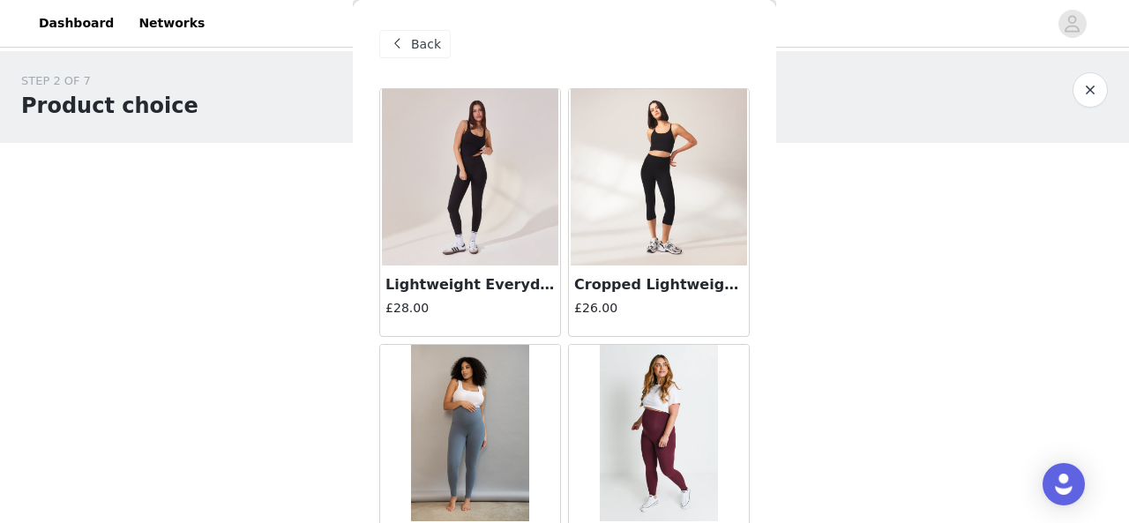
click at [415, 41] on span "Back" at bounding box center [426, 44] width 30 height 19
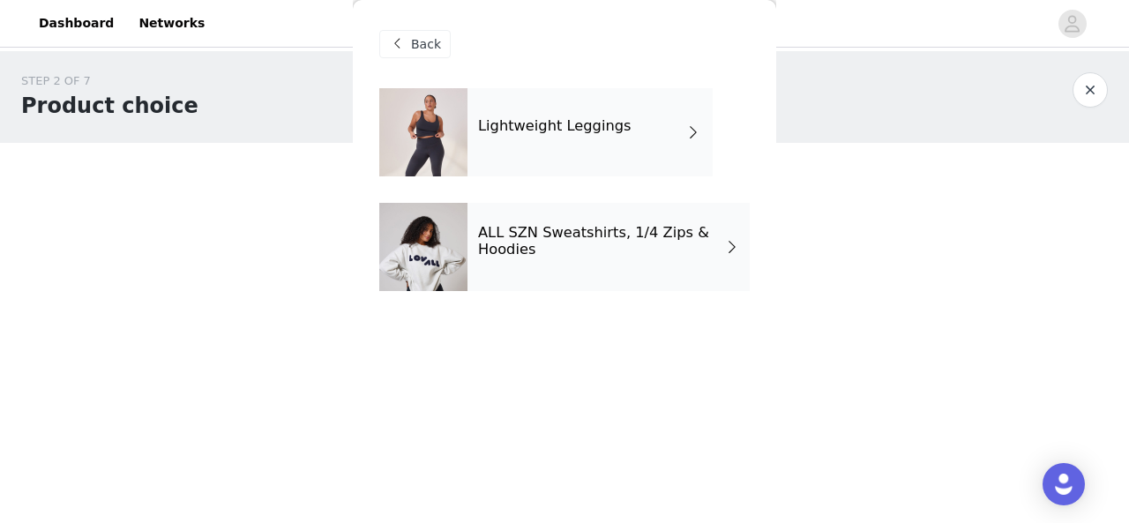
click at [524, 243] on h4 "ALL SZN Sweatshirts, 1/4 Zips & Hoodies" at bounding box center [601, 241] width 246 height 33
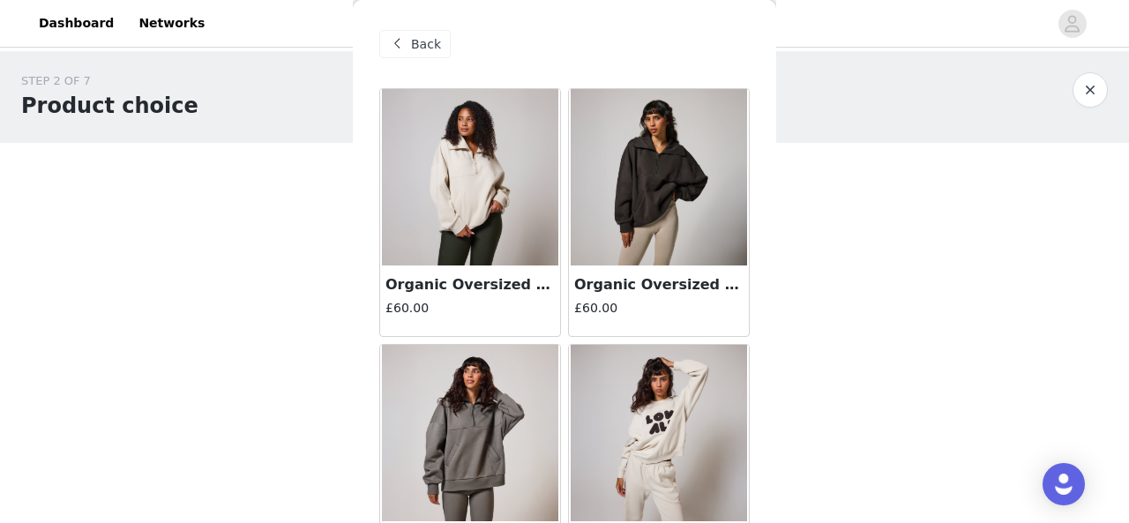
click at [634, 184] on img at bounding box center [659, 177] width 176 height 176
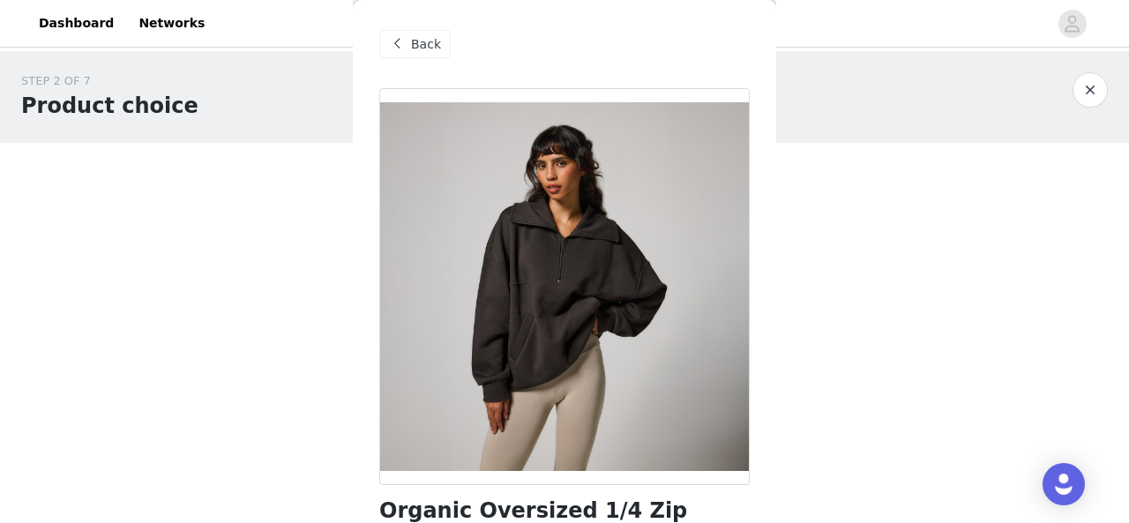
scroll to position [1, 0]
